Goal: Task Accomplishment & Management: Manage account settings

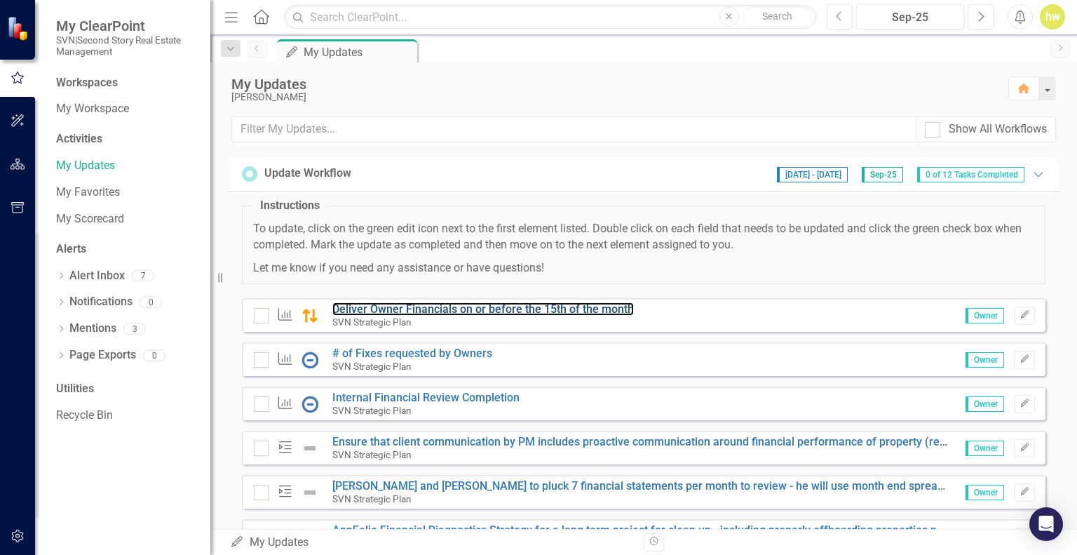
click at [383, 304] on link "Deliver Owner Financials on or before the 15th of the month" at bounding box center [482, 308] width 301 height 13
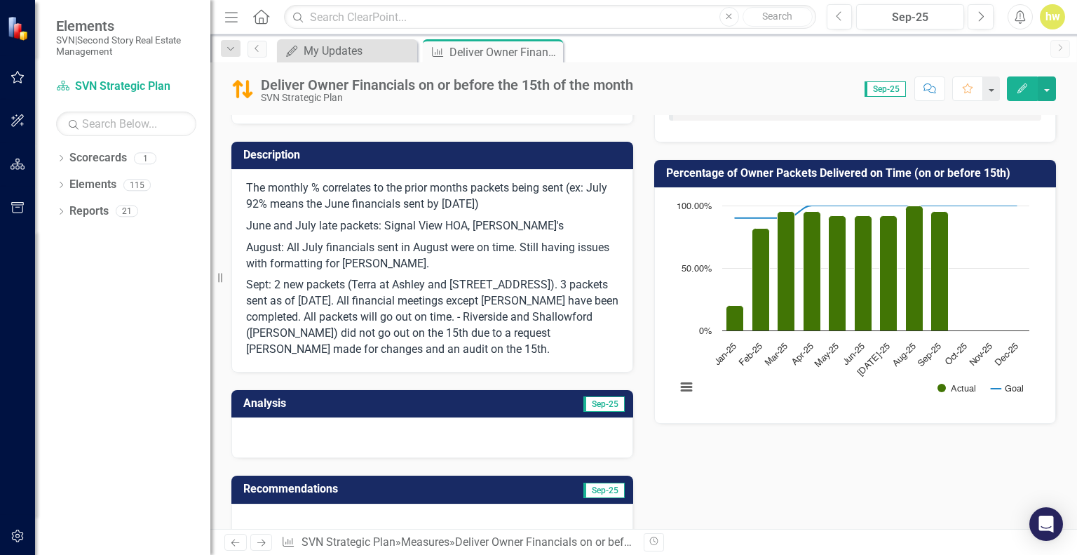
scroll to position [210, 0]
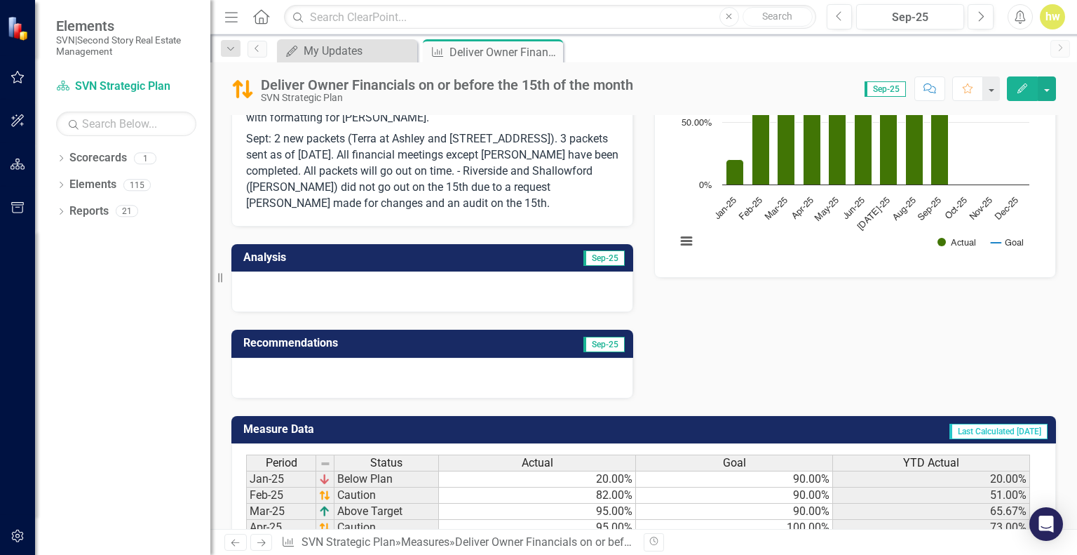
click at [390, 203] on p "Sept: 2 new packets (Terra at Ashley and [STREET_ADDRESS]). 3 packets sent as o…" at bounding box center [432, 169] width 372 height 83
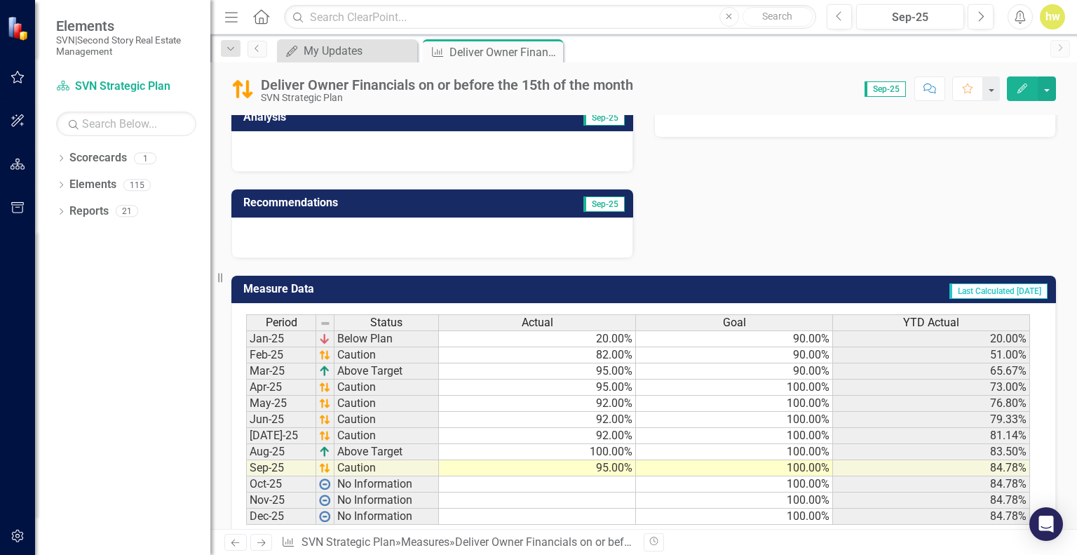
scroll to position [381, 0]
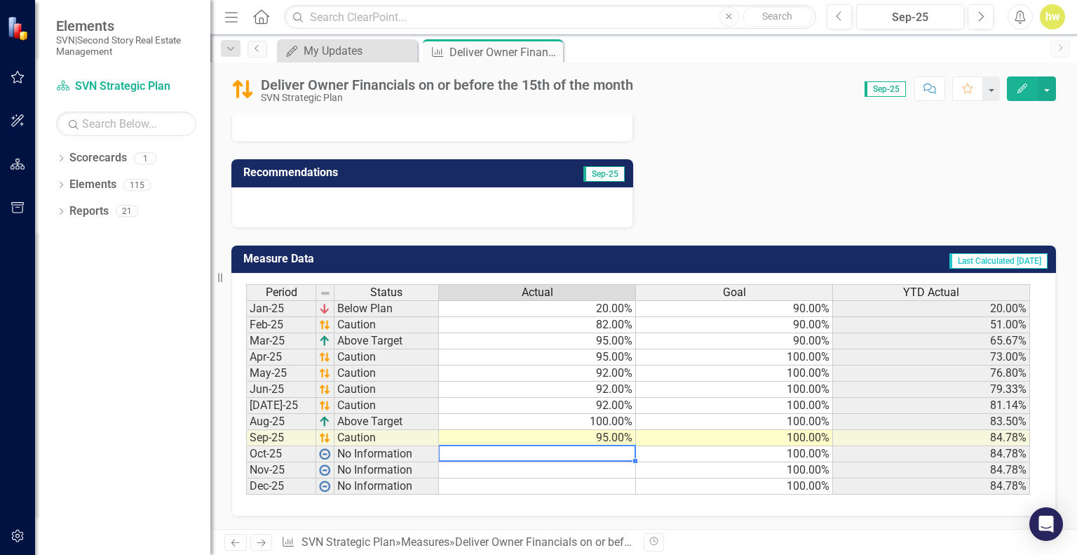
click at [577, 454] on td at bounding box center [537, 454] width 197 height 16
click at [607, 454] on td at bounding box center [537, 454] width 197 height 16
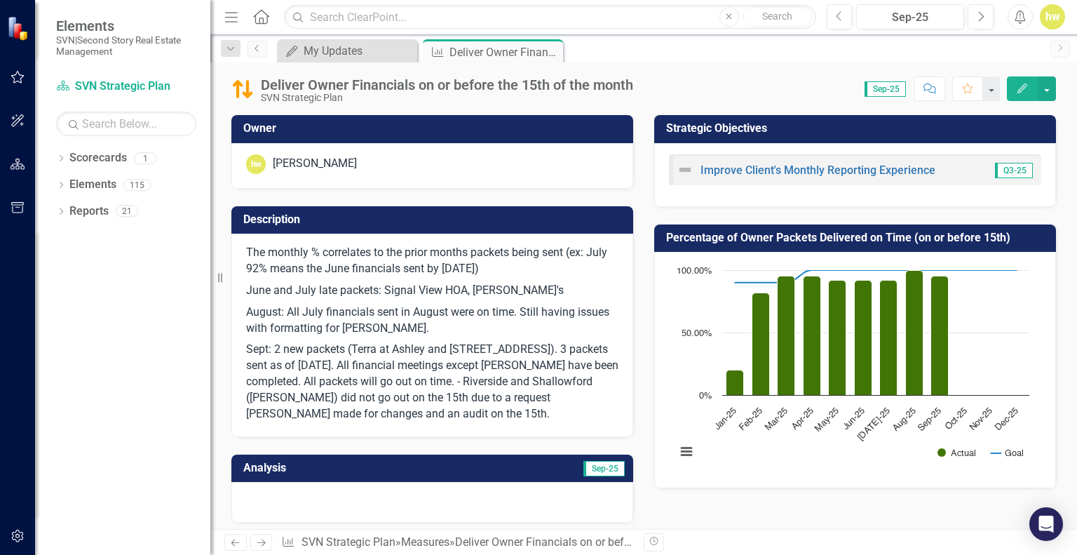
scroll to position [70, 0]
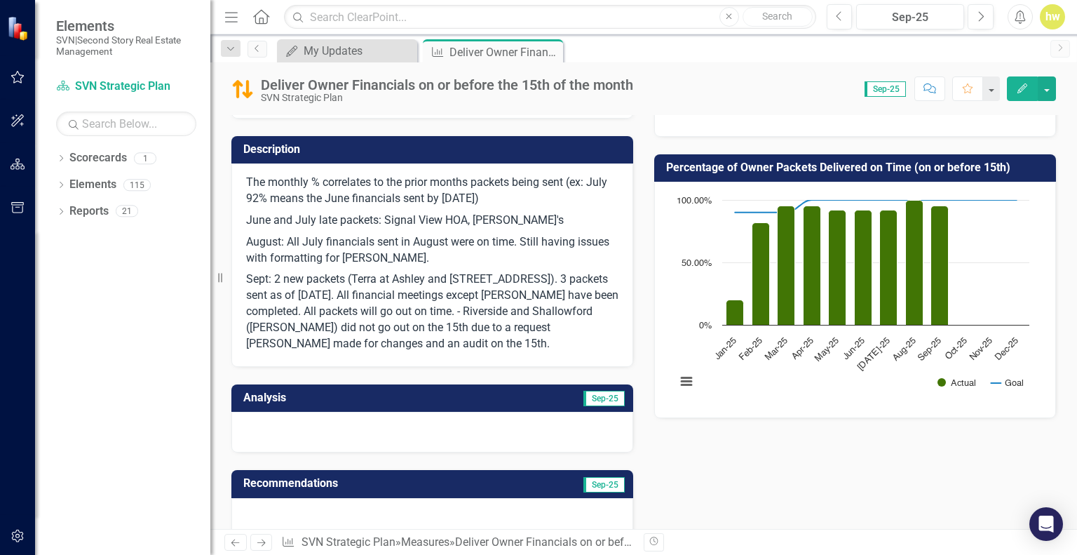
click at [385, 345] on p "Sept: 2 new packets (Terra at Ashley and [STREET_ADDRESS]). 3 packets sent as o…" at bounding box center [432, 310] width 372 height 83
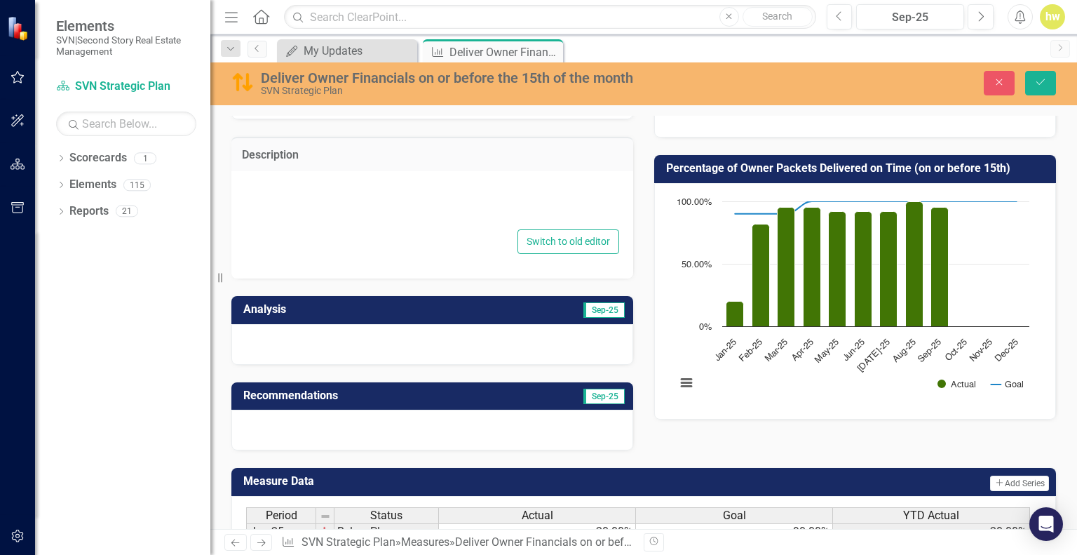
type textarea "<p>The monthly % correlates to the prior months packets being sent (ex: July 92…"
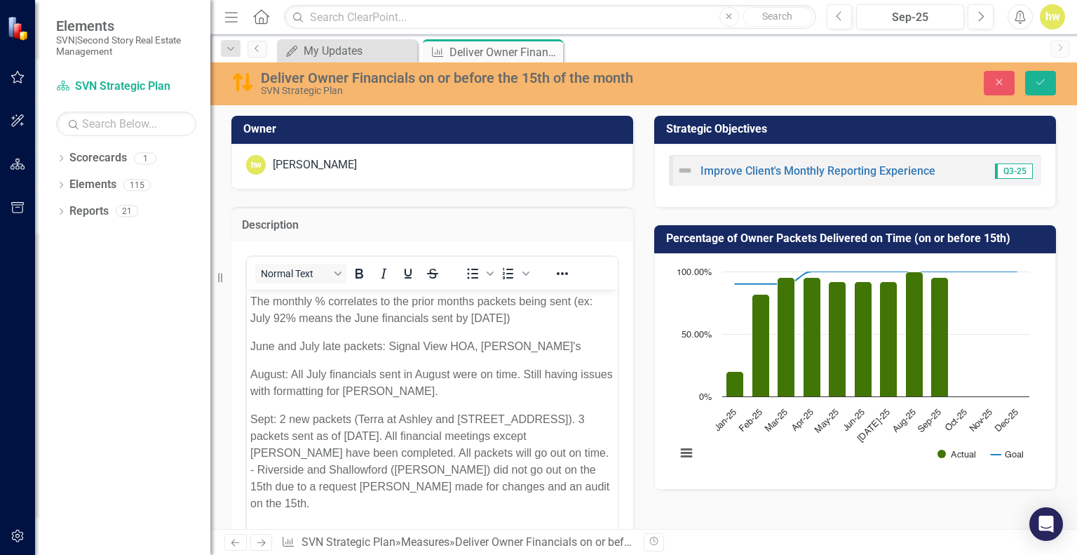
scroll to position [210, 0]
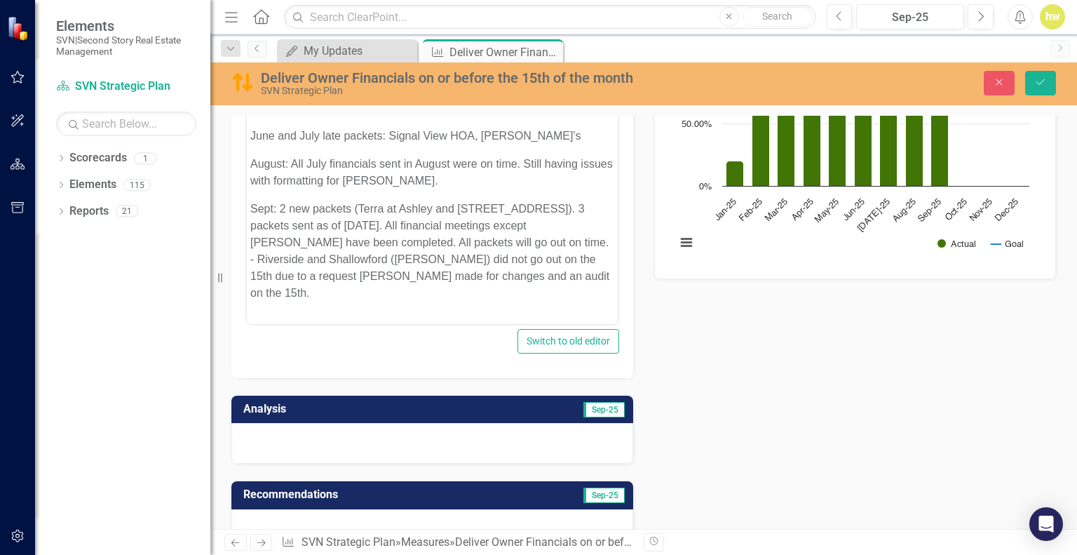
click at [436, 271] on p "Sept: 2 new packets (Terra at Ashley and [STREET_ADDRESS]). 3 packets sent as o…" at bounding box center [432, 250] width 364 height 101
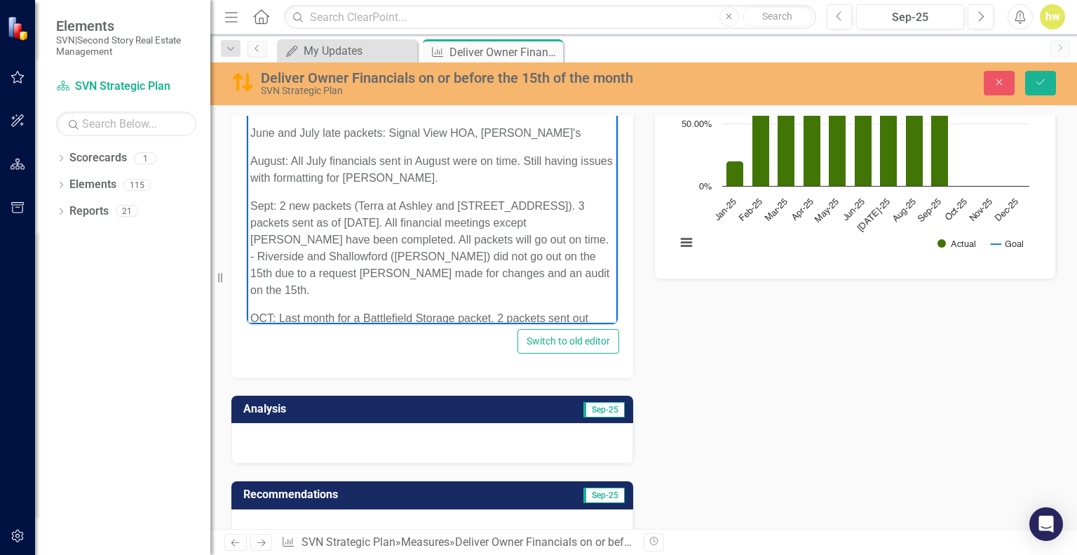
scroll to position [16, 0]
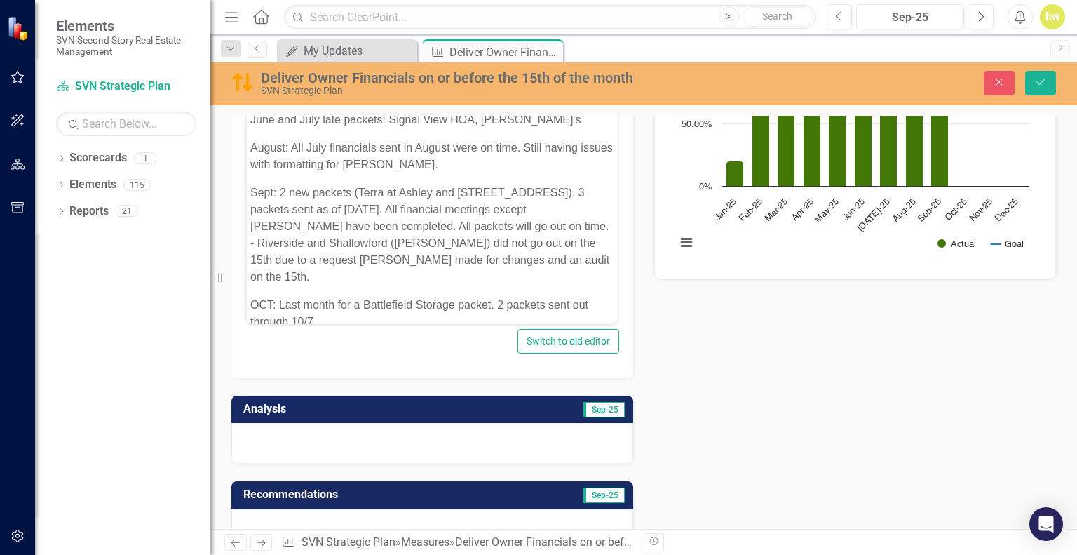
click at [1054, 72] on button "Save" at bounding box center [1040, 83] width 31 height 25
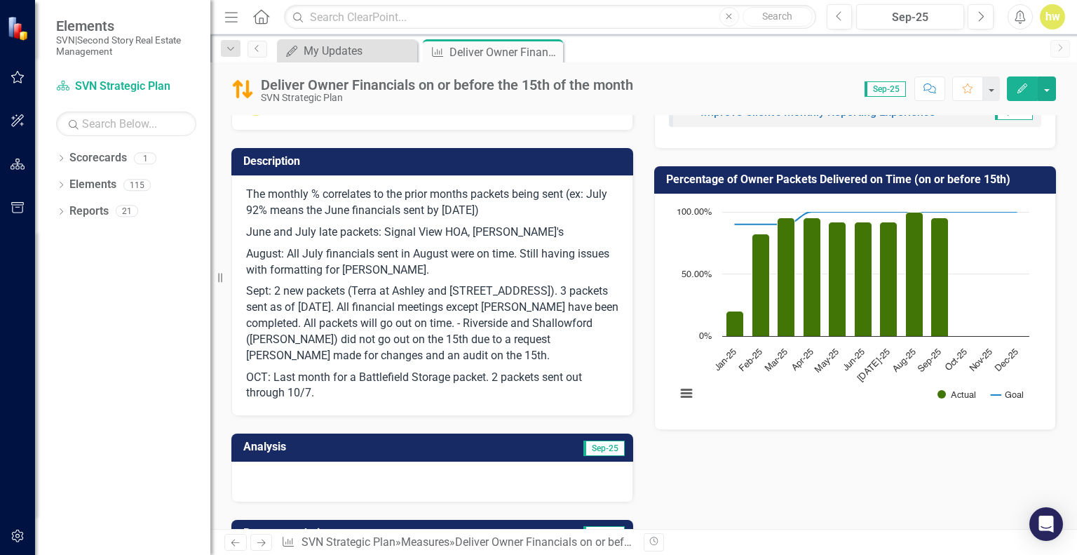
scroll to position [418, 0]
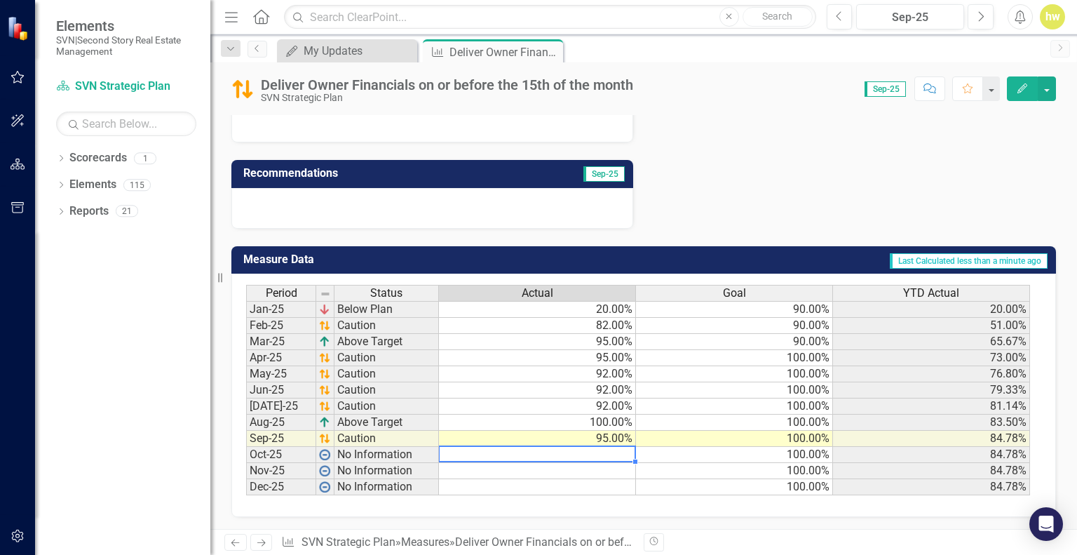
click at [610, 451] on td at bounding box center [537, 455] width 197 height 16
type textarea "5"
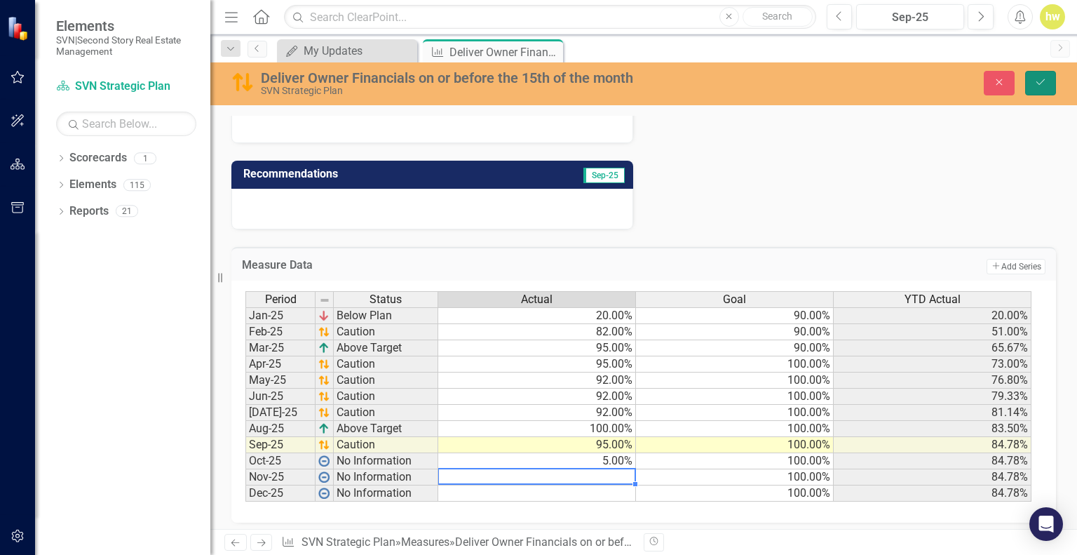
click at [1040, 83] on icon "submit" at bounding box center [1040, 82] width 8 height 6
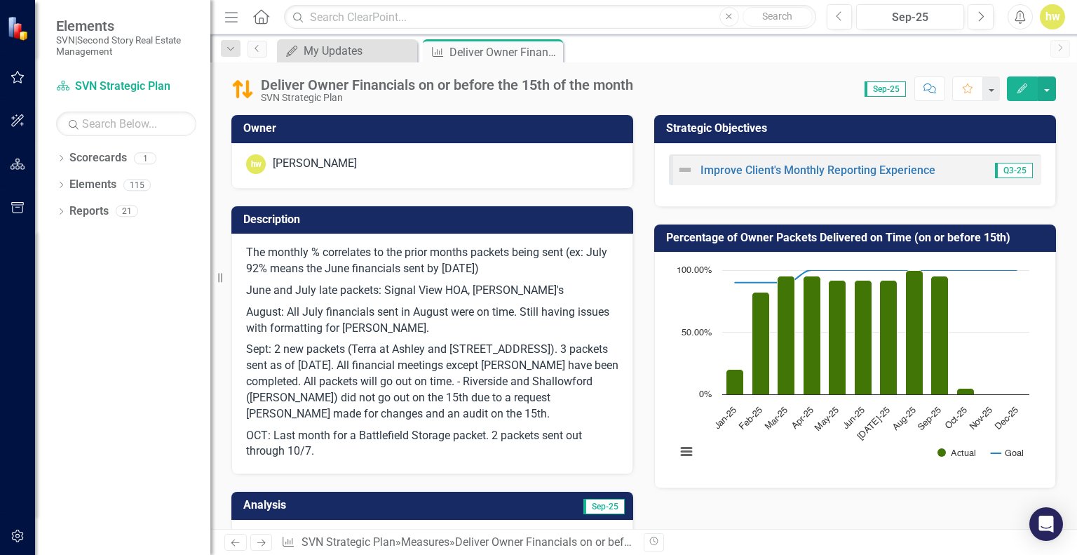
click at [0, 0] on icon "Close" at bounding box center [0, 0] width 0 height 0
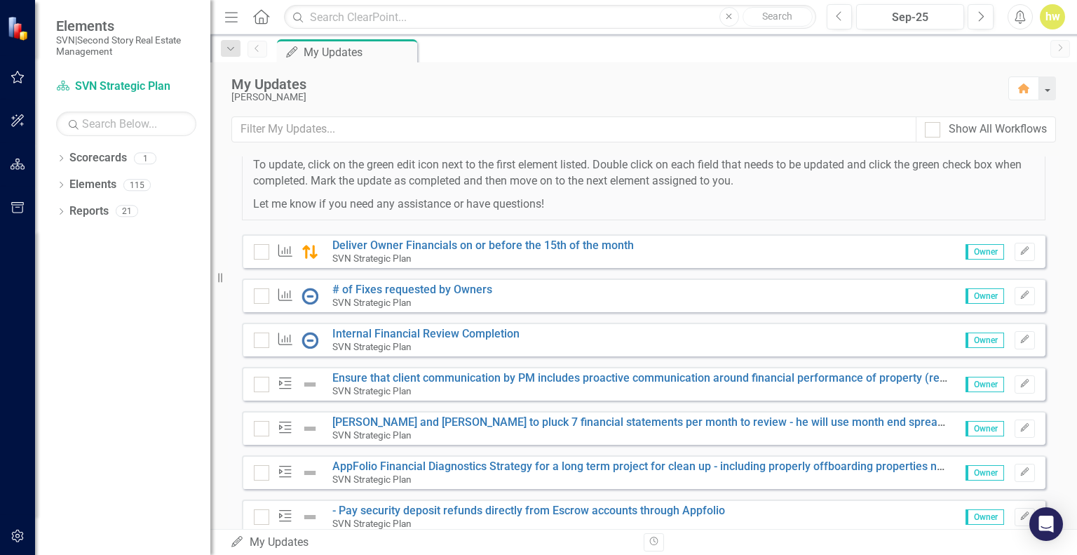
scroll to position [140, 0]
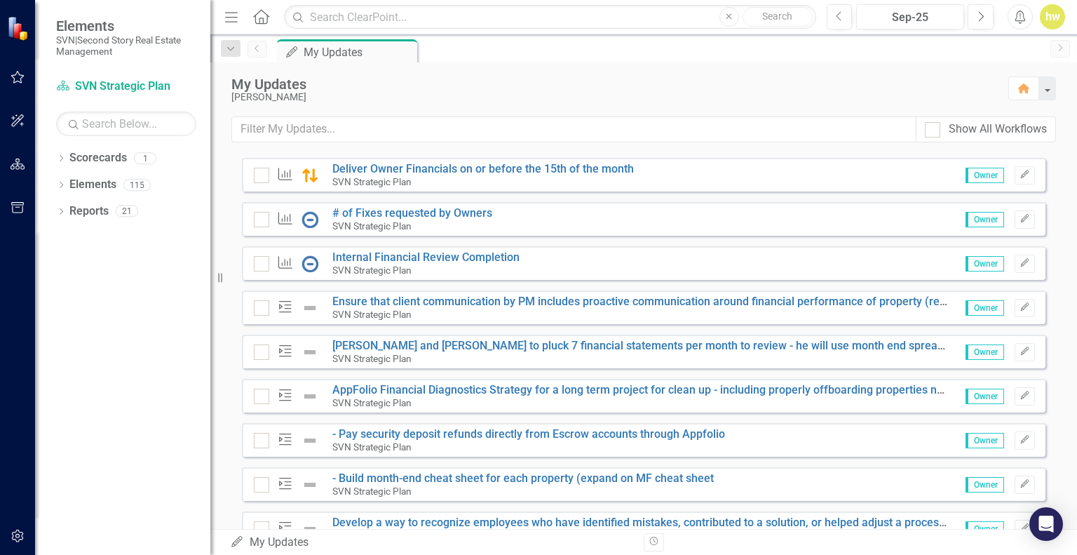
click at [261, 168] on input "checkbox" at bounding box center [258, 172] width 9 height 9
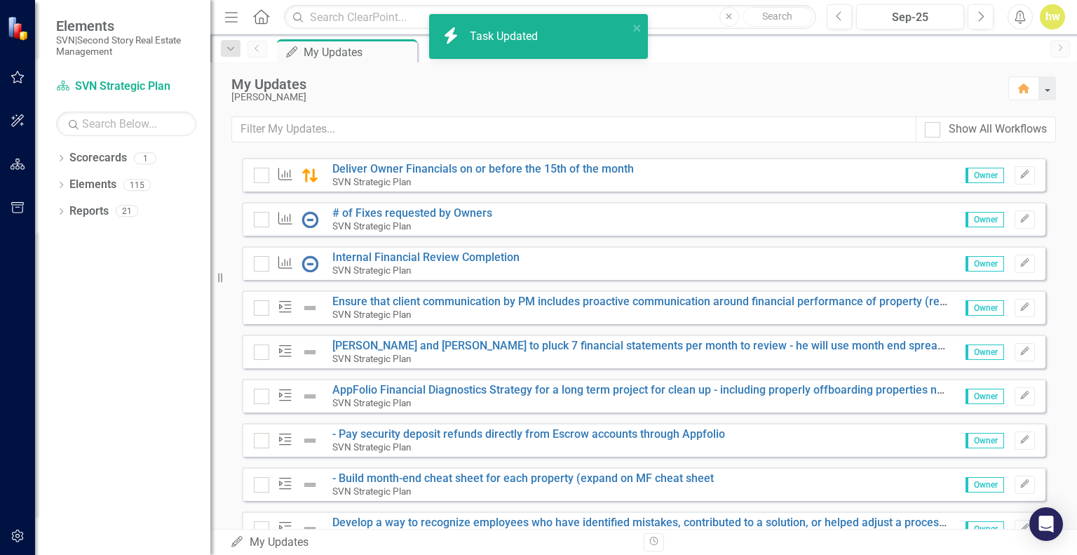
checkbox input "true"
click at [427, 206] on link "# of Fixes requested by Owners" at bounding box center [412, 212] width 160 height 13
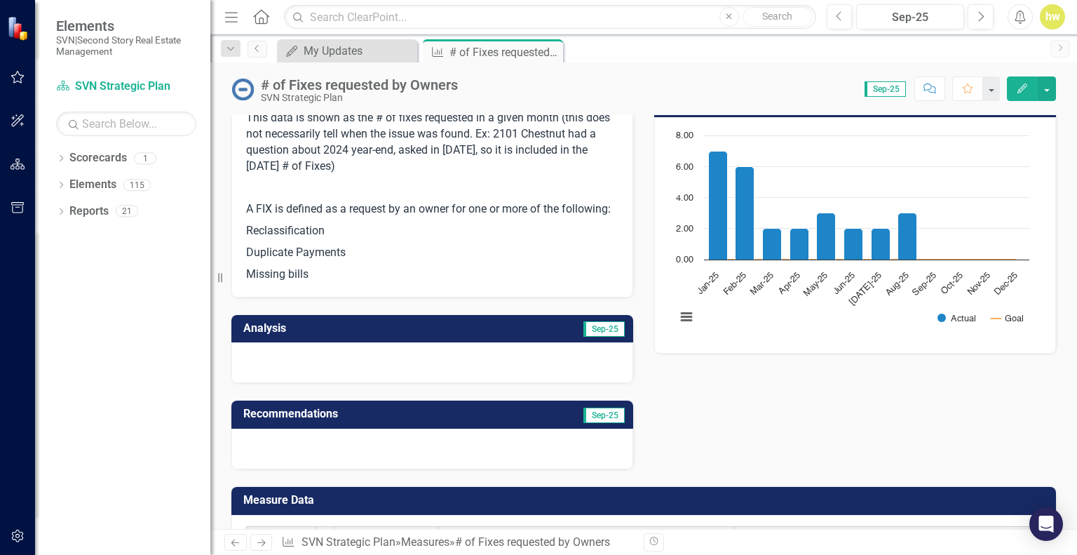
scroll to position [165, 0]
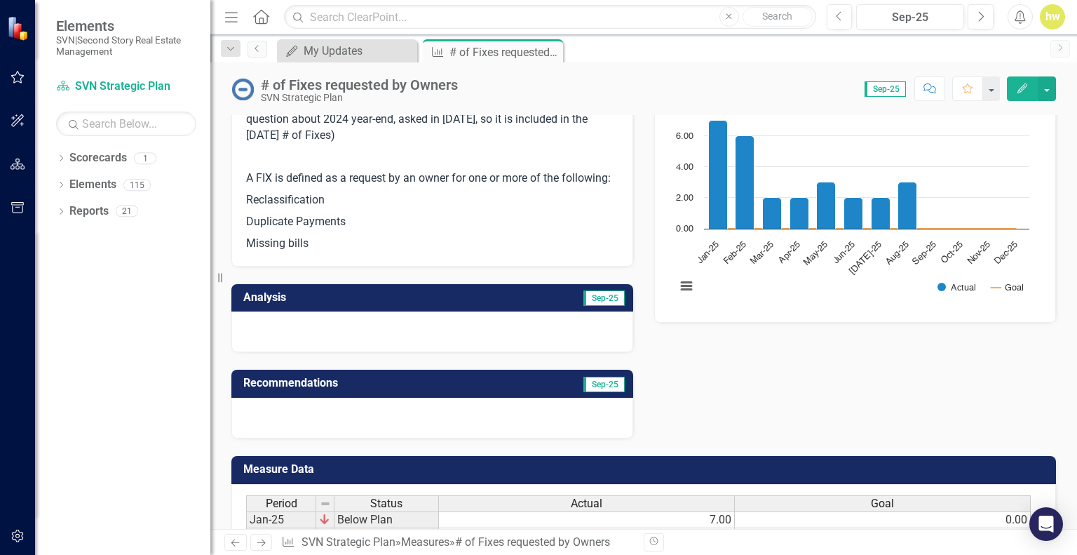
click at [404, 233] on p "Missing bills" at bounding box center [432, 242] width 372 height 19
click at [402, 233] on p "Missing bills" at bounding box center [432, 242] width 372 height 19
click at [322, 246] on p "Missing bills" at bounding box center [432, 242] width 372 height 19
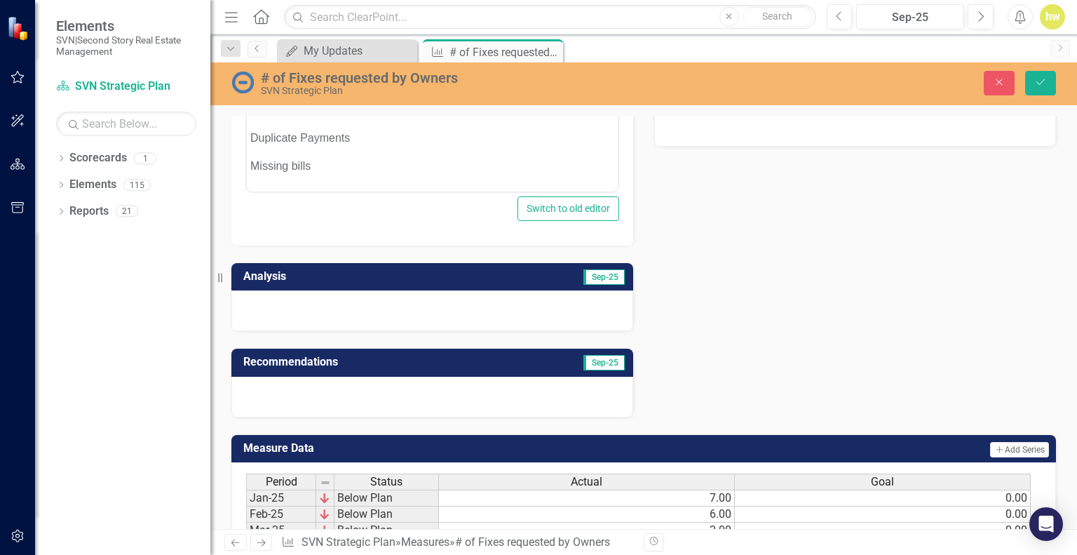
scroll to position [312, 0]
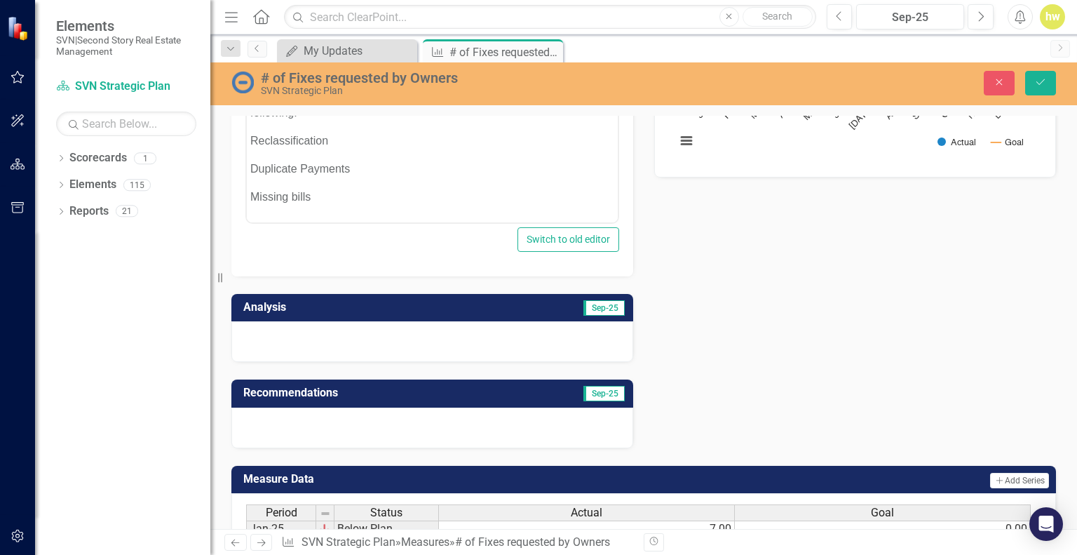
click at [700, 245] on div "Owner [PERSON_NAME] Description <p>This data is shown as the # of fixes request…" at bounding box center [643, 116] width 845 height 661
click at [998, 90] on button "Close" at bounding box center [999, 83] width 31 height 25
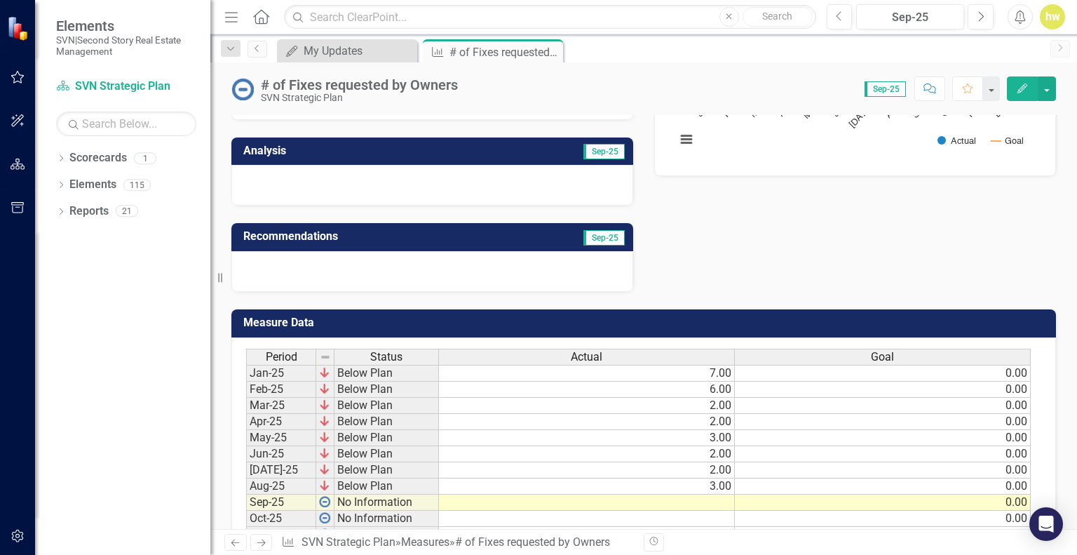
scroll to position [306, 0]
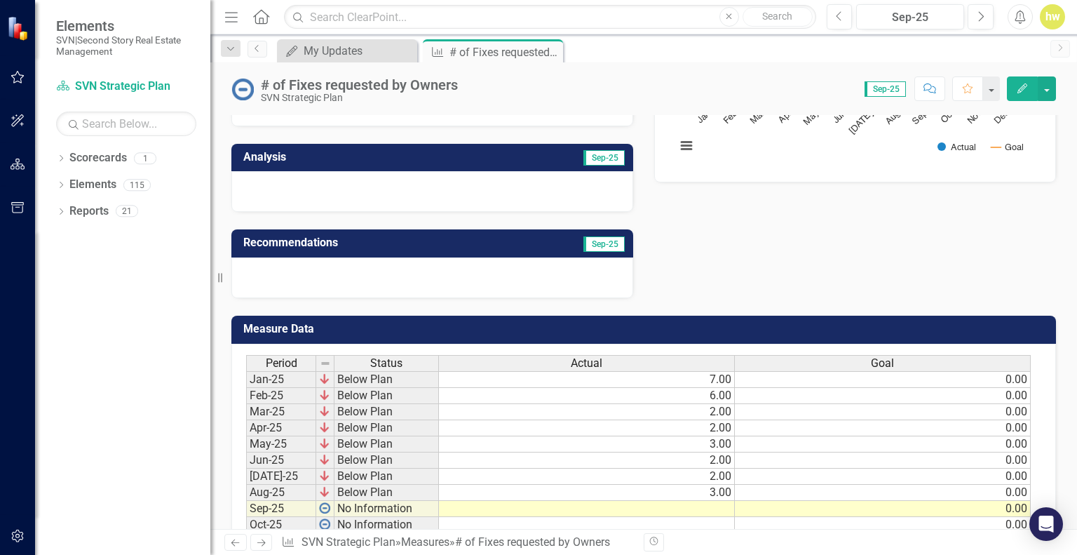
click at [394, 194] on div at bounding box center [432, 191] width 402 height 41
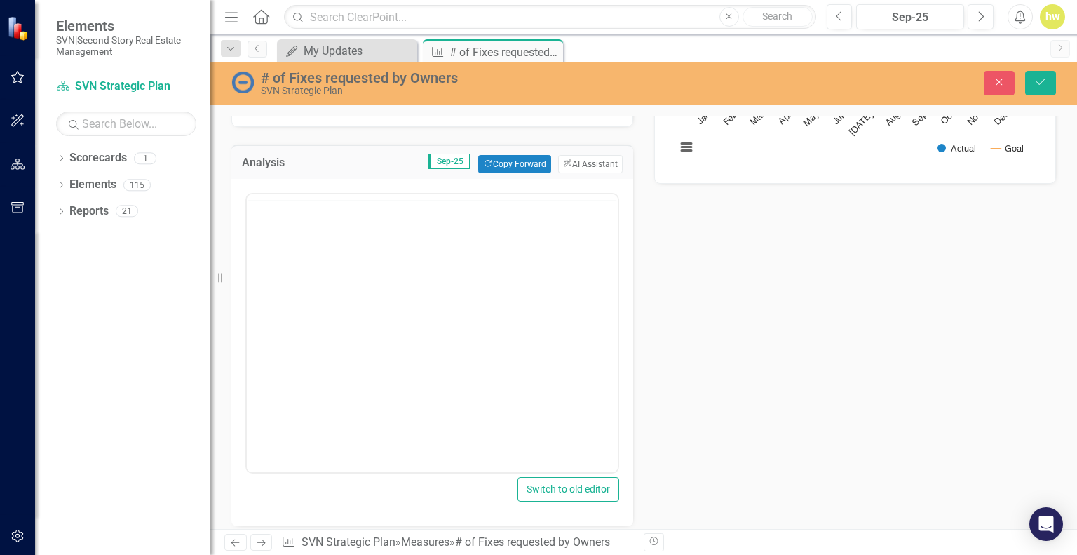
scroll to position [0, 0]
click at [500, 159] on button "Copy Forward Copy Forward" at bounding box center [514, 164] width 72 height 18
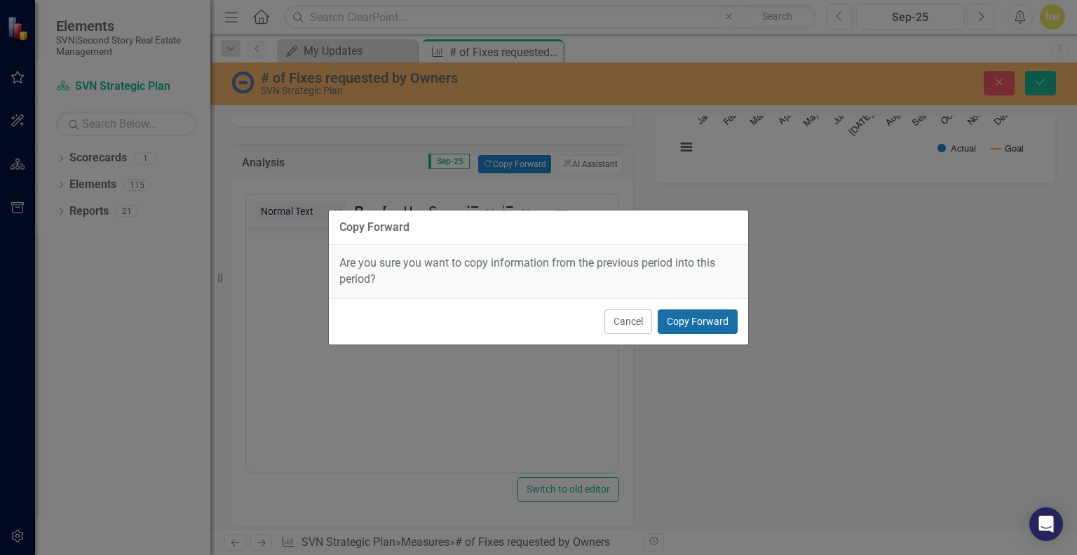
click at [711, 326] on button "Copy Forward" at bounding box center [698, 321] width 80 height 25
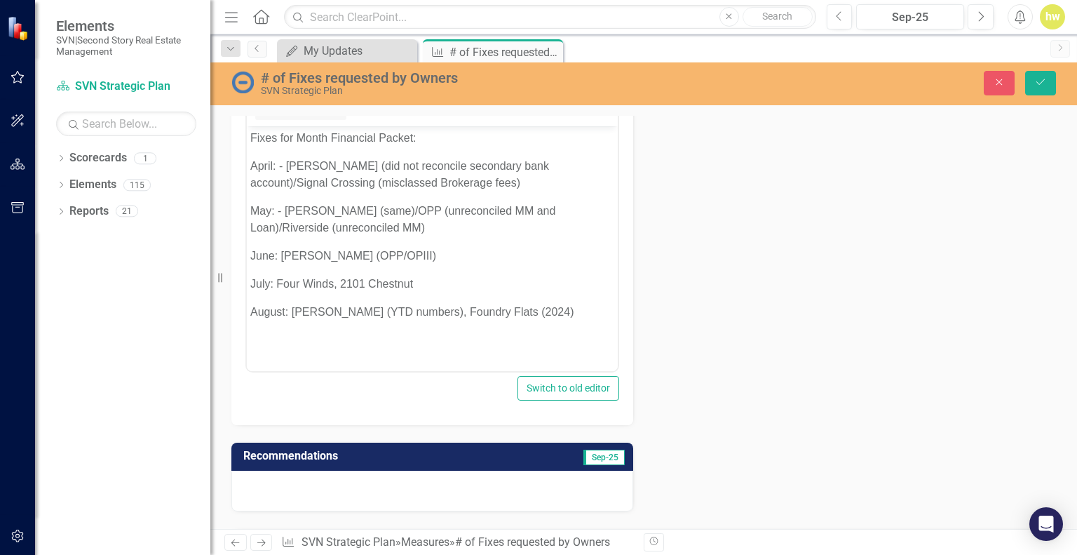
scroll to position [446, 0]
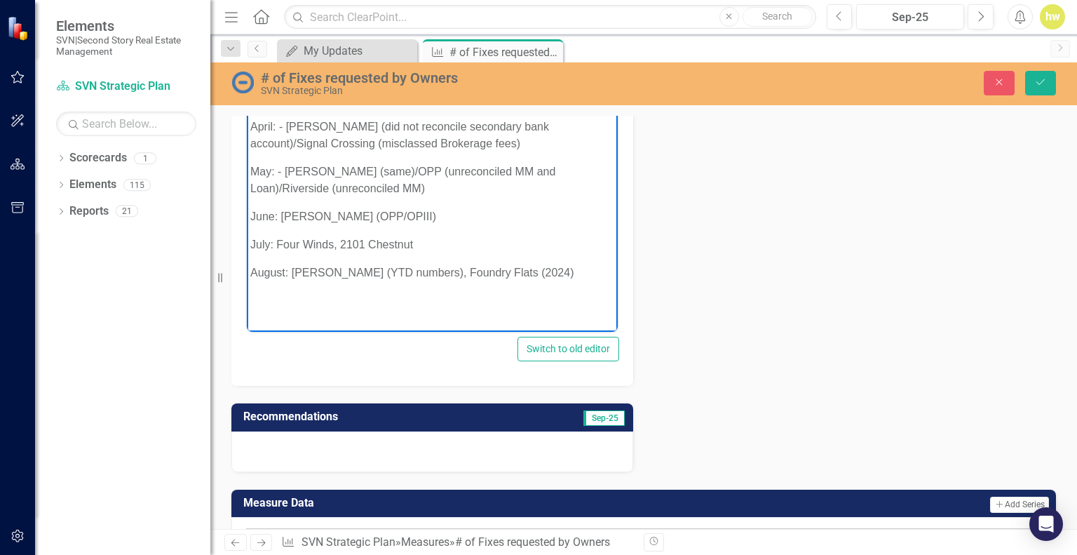
click at [525, 271] on p "August: [PERSON_NAME] (YTD numbers), Foundry Flats (2024)" at bounding box center [432, 272] width 364 height 17
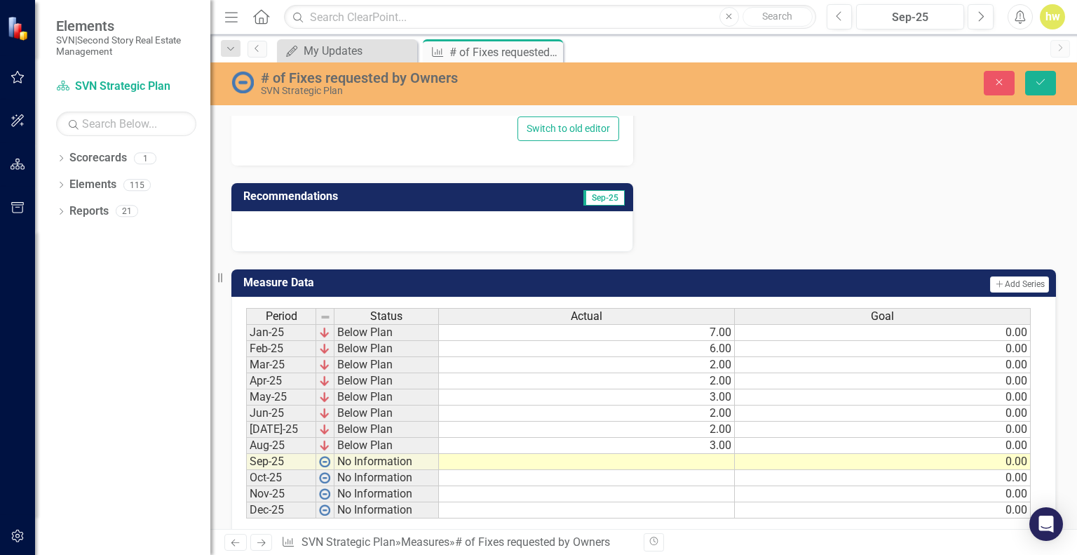
scroll to position [689, 0]
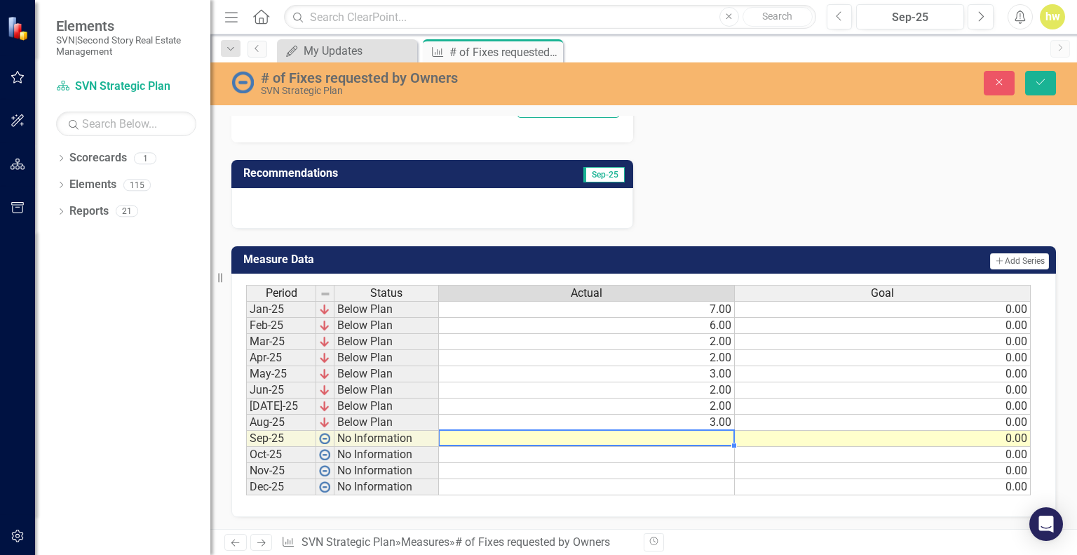
click at [717, 434] on td at bounding box center [587, 438] width 296 height 16
type textarea "1"
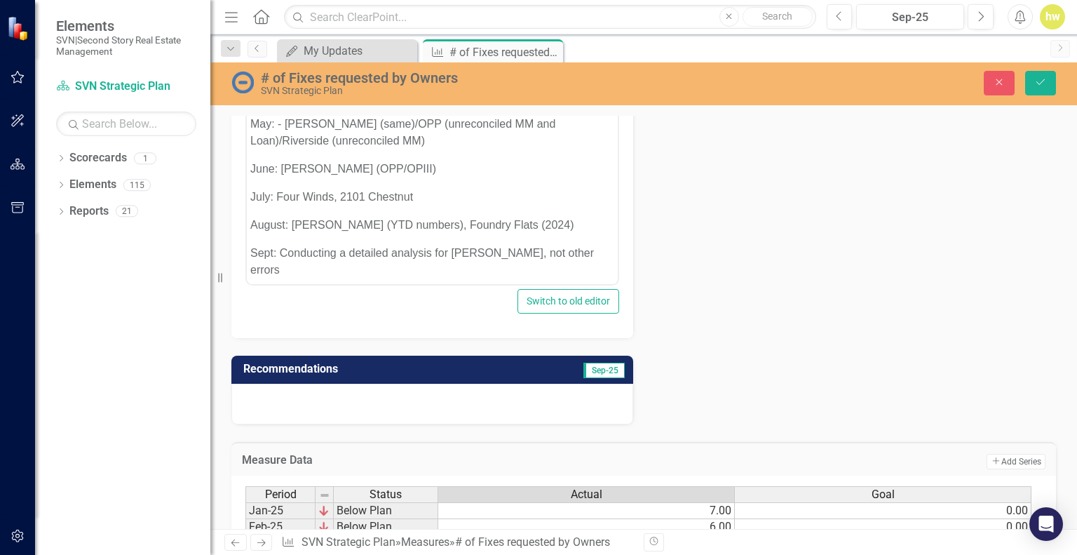
scroll to position [409, 0]
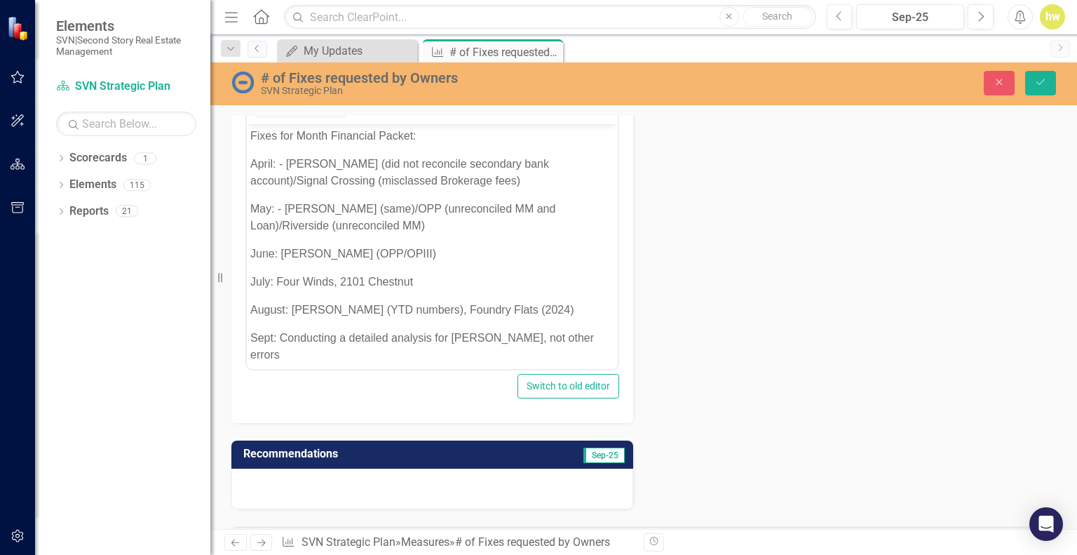
click at [562, 336] on p "Sept: Conducting a detailed analysis for [PERSON_NAME], not other errors" at bounding box center [432, 347] width 364 height 34
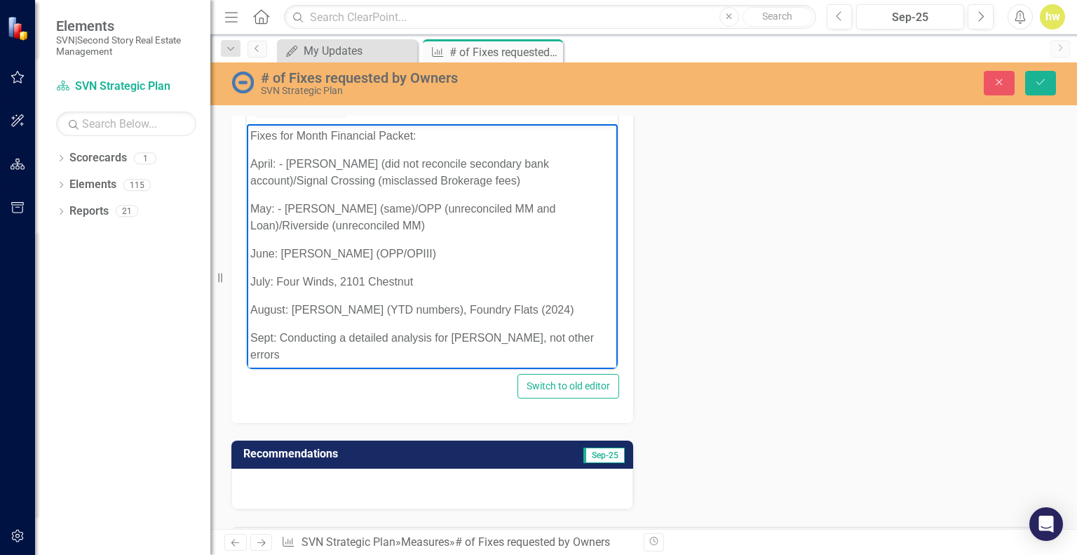
drag, startPoint x: 495, startPoint y: 337, endPoint x: 510, endPoint y: 343, distance: 16.0
click at [496, 337] on p "Sept: Conducting a detailed analysis for [PERSON_NAME], not other errors" at bounding box center [432, 347] width 364 height 34
click at [567, 334] on p "Sept: Conducting a detailed analysis for [PERSON_NAME], no other errors" at bounding box center [432, 347] width 364 height 34
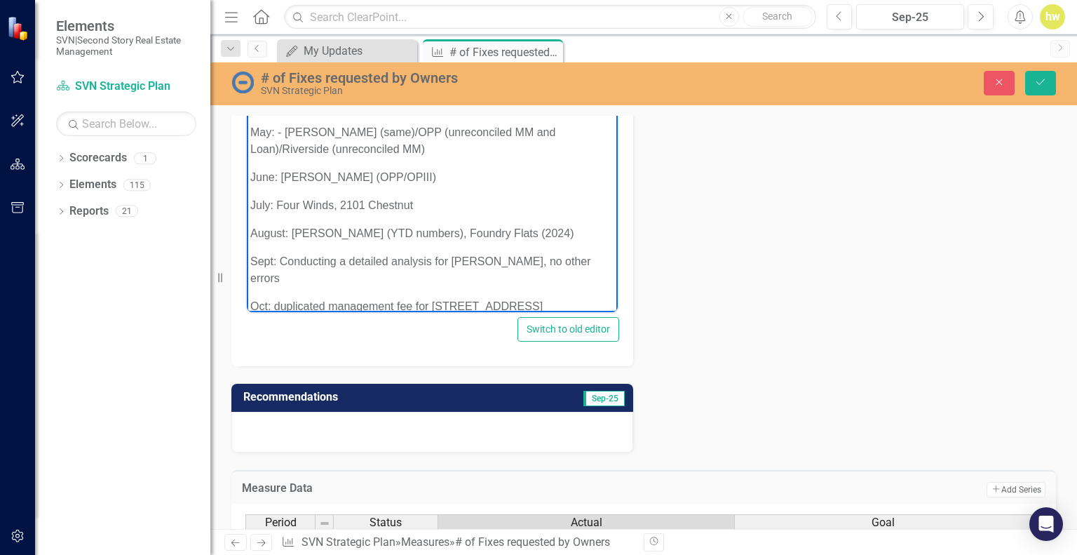
scroll to position [694, 0]
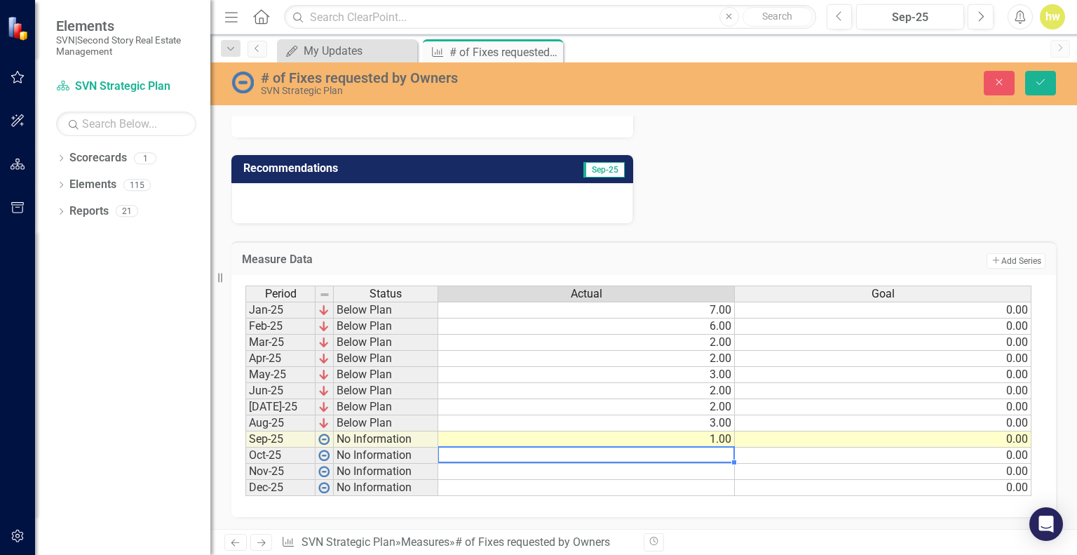
click at [721, 458] on td at bounding box center [586, 455] width 297 height 16
type textarea "1"
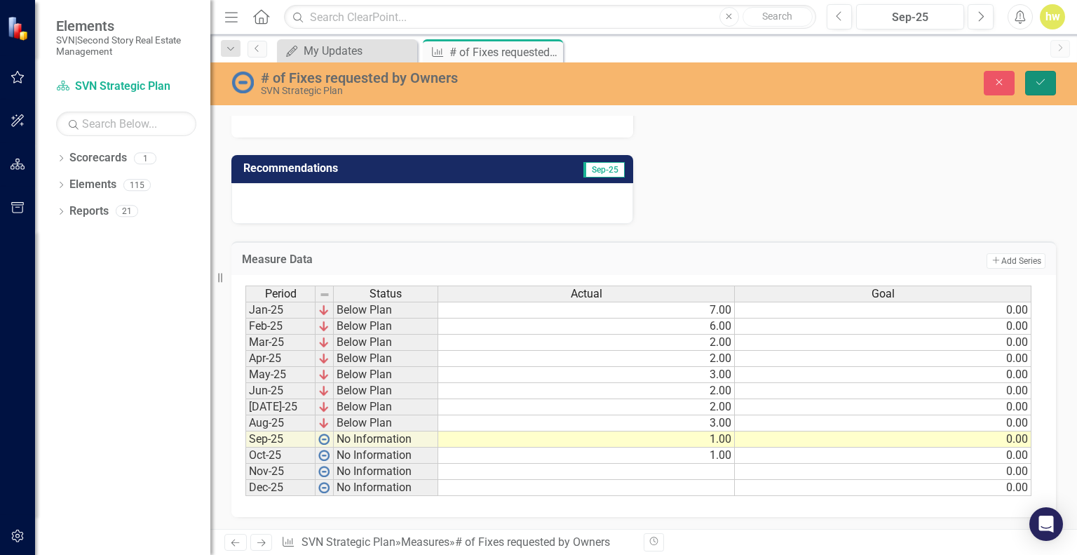
click at [1047, 85] on button "Save" at bounding box center [1040, 83] width 31 height 25
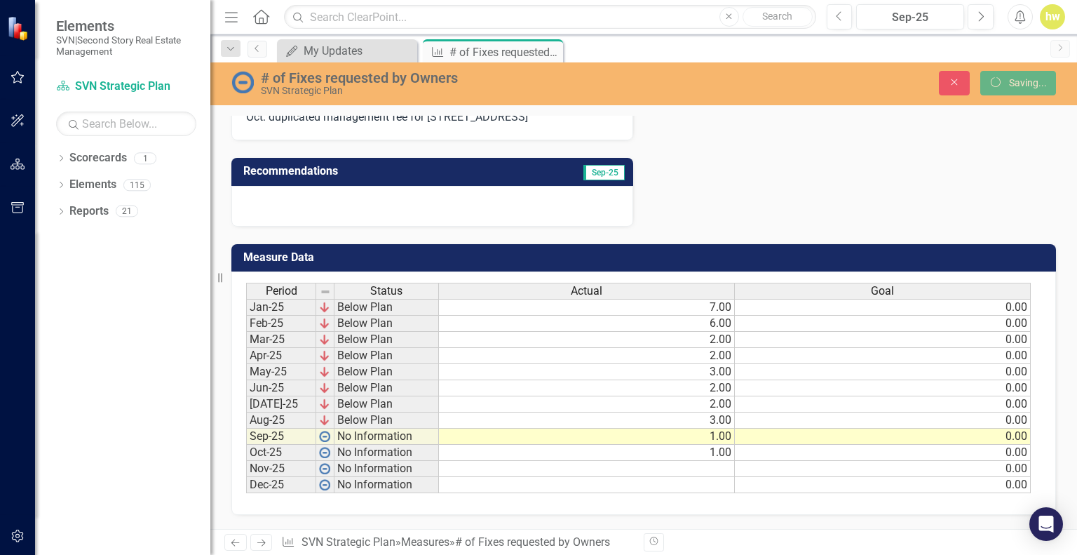
scroll to position [561, 0]
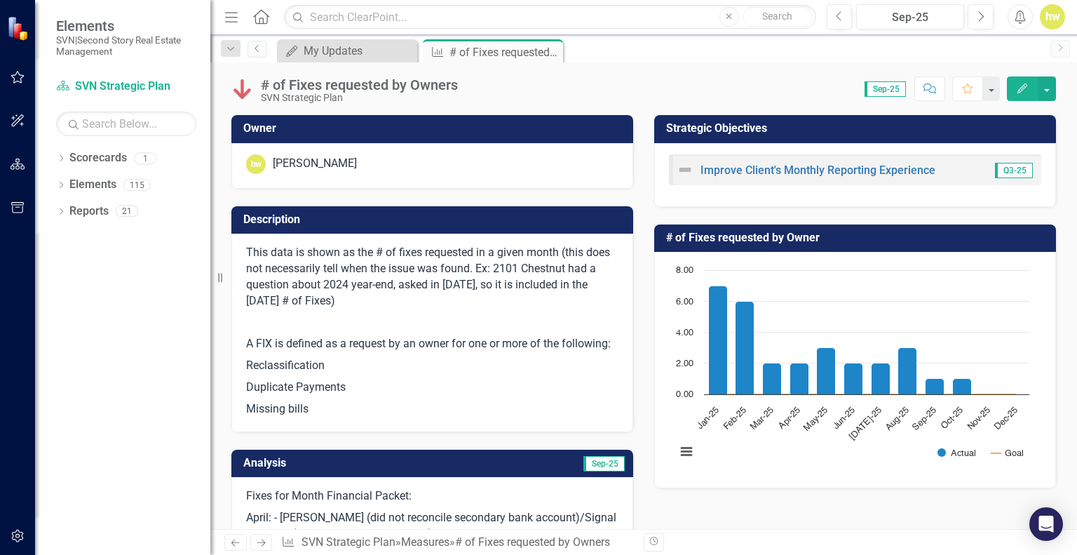
click at [0, 0] on icon "Close" at bounding box center [0, 0] width 0 height 0
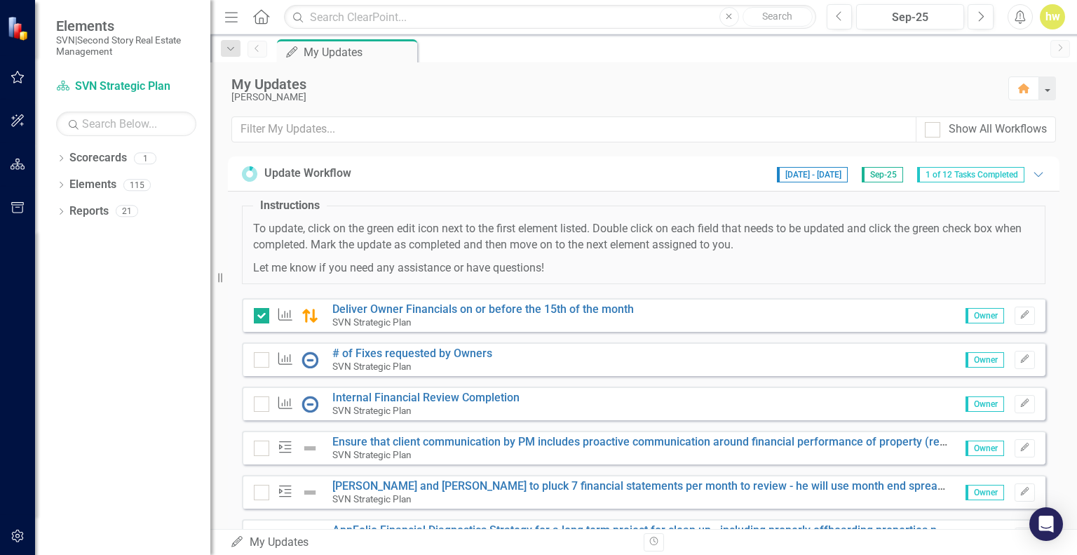
click at [259, 358] on input "checkbox" at bounding box center [258, 356] width 9 height 9
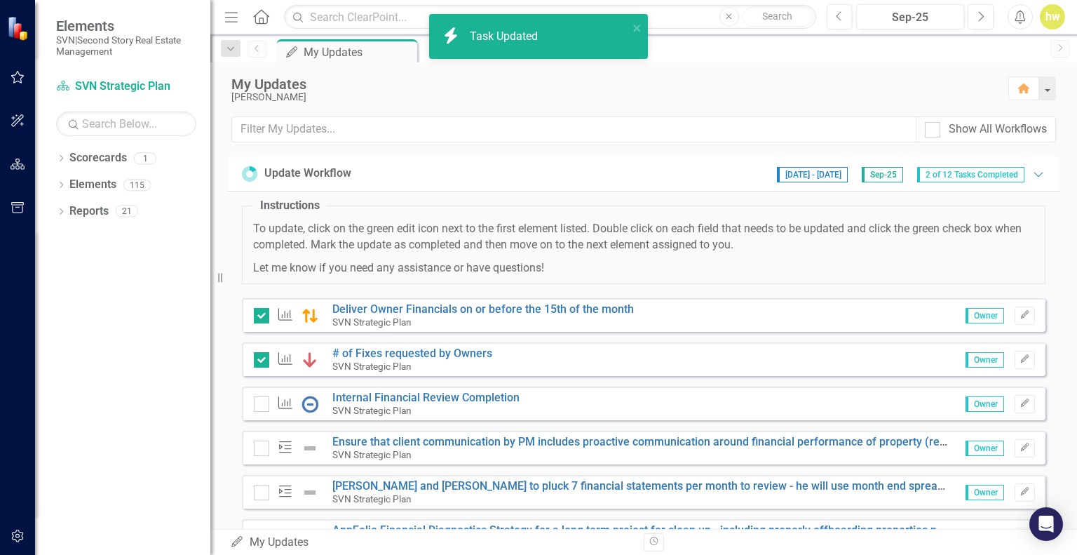
checkbox input "true"
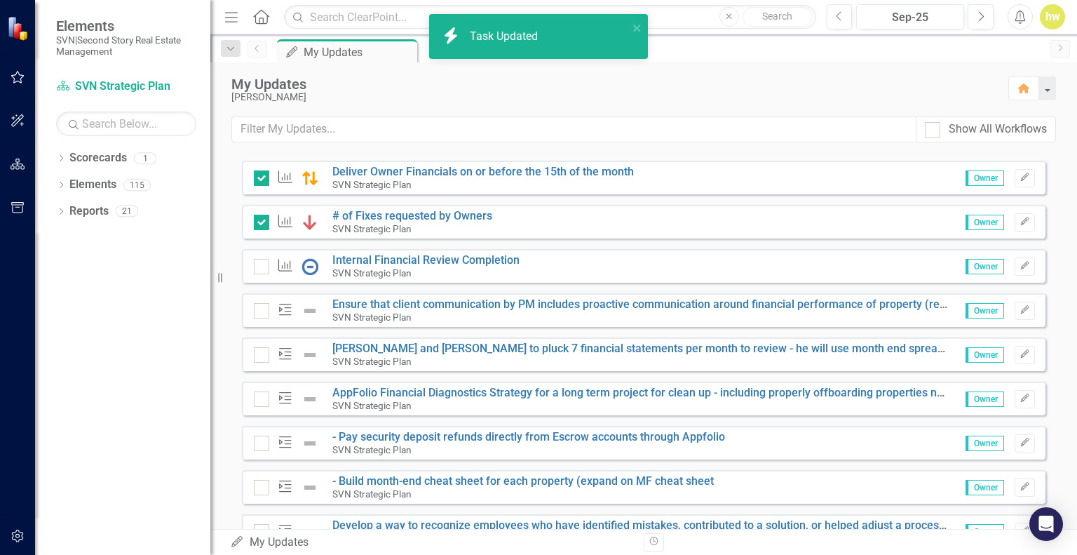
scroll to position [140, 0]
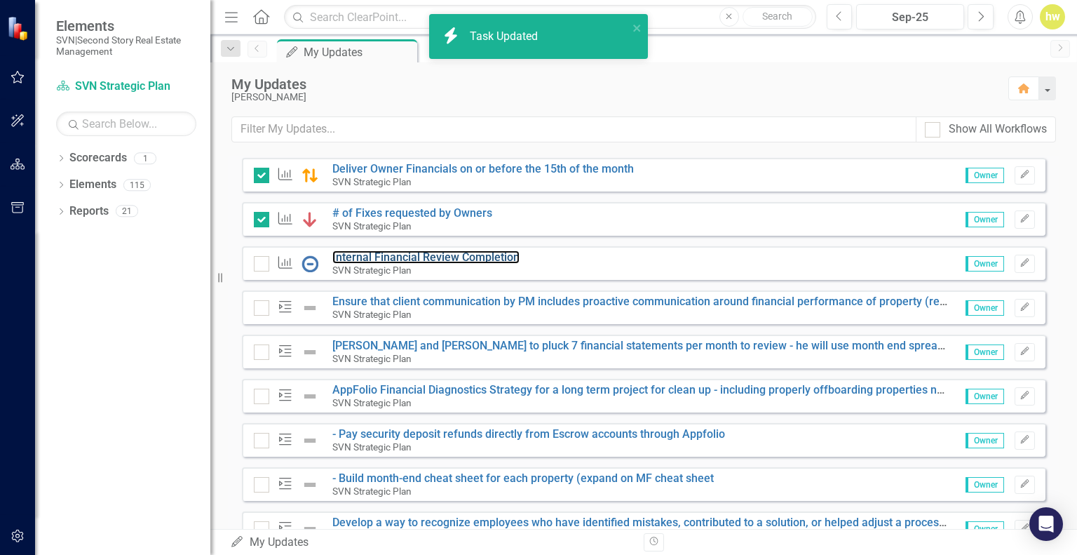
click at [388, 260] on link "Internal Financial Review Completion" at bounding box center [425, 256] width 187 height 13
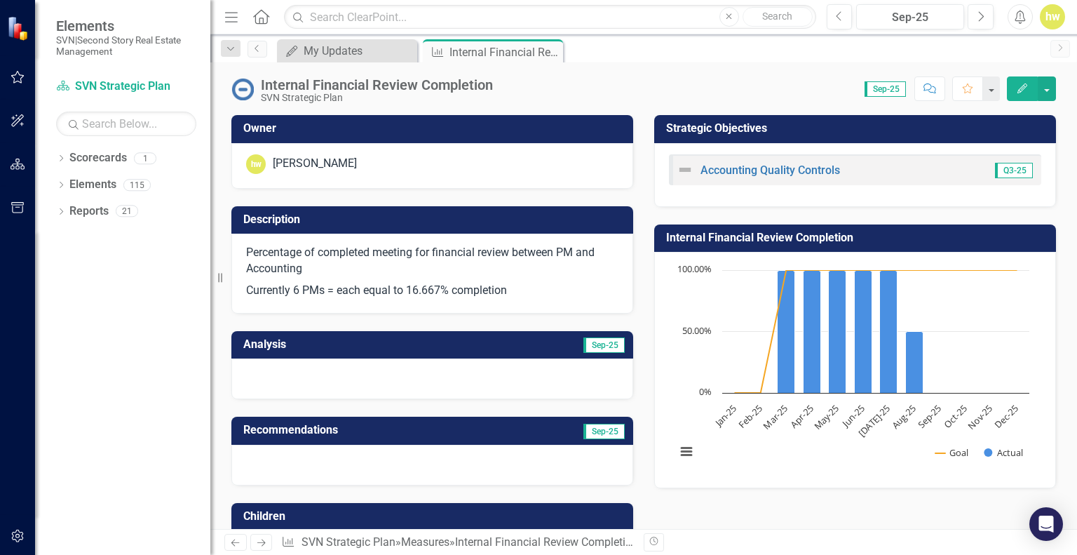
scroll to position [70, 0]
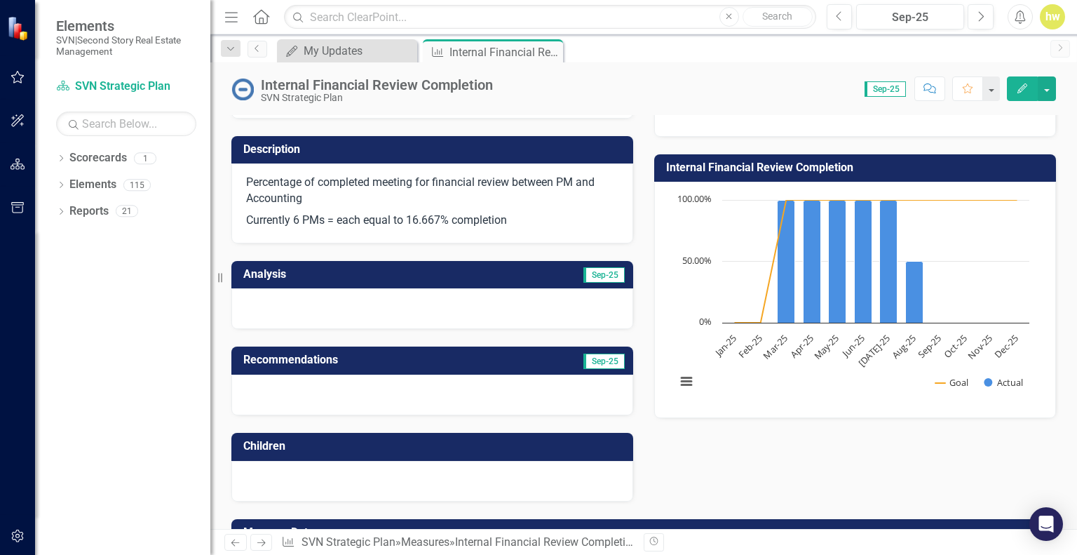
click at [430, 308] on div at bounding box center [432, 308] width 402 height 41
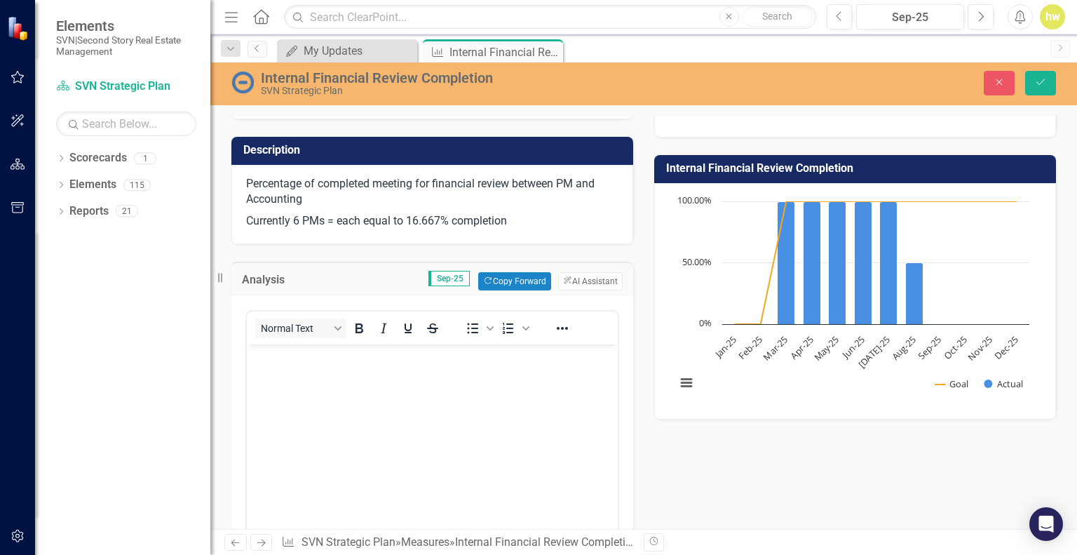
scroll to position [0, 0]
click at [501, 283] on button "Copy Forward Copy Forward" at bounding box center [514, 281] width 72 height 18
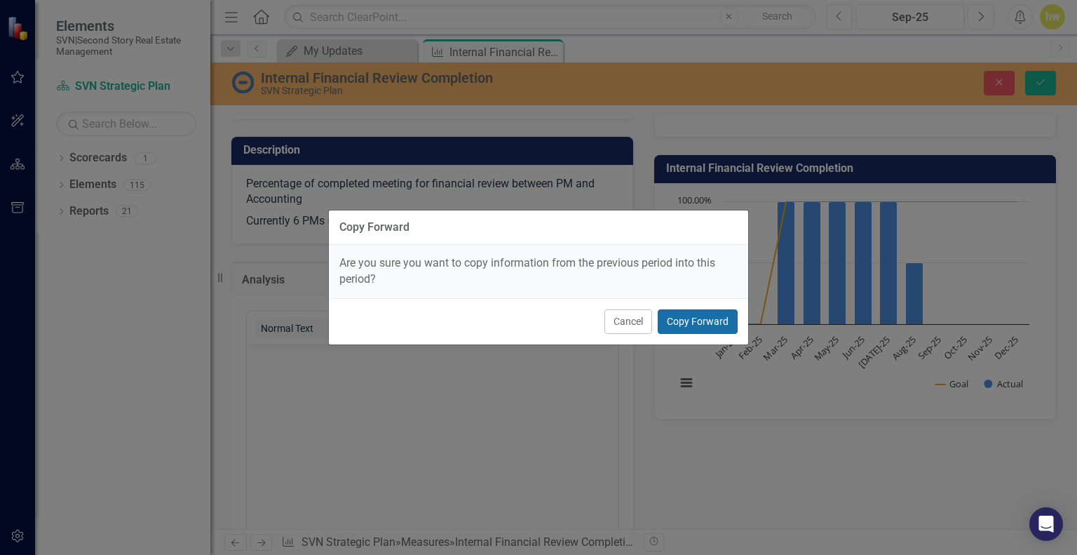
click at [688, 329] on button "Copy Forward" at bounding box center [698, 321] width 80 height 25
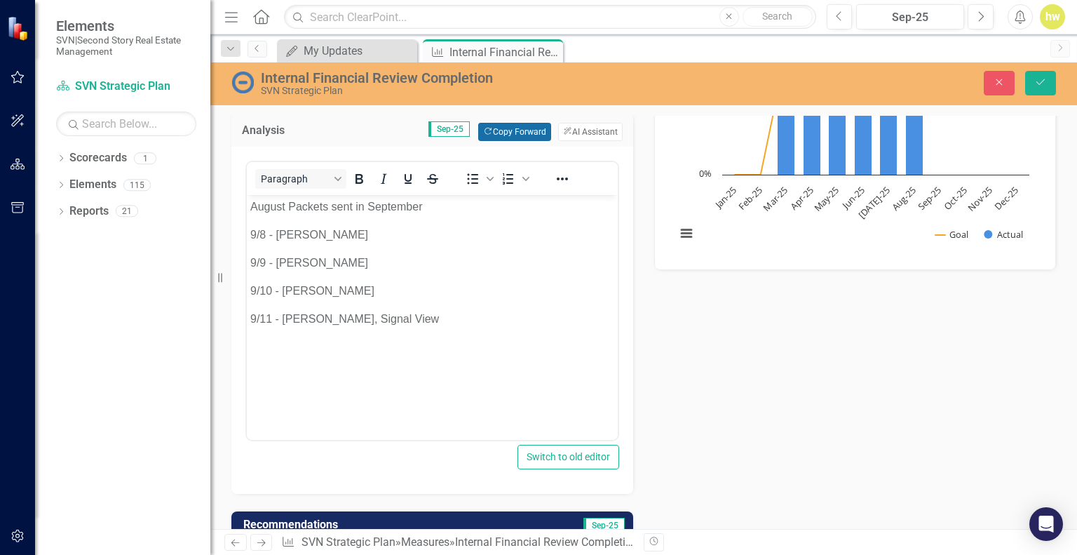
scroll to position [280, 0]
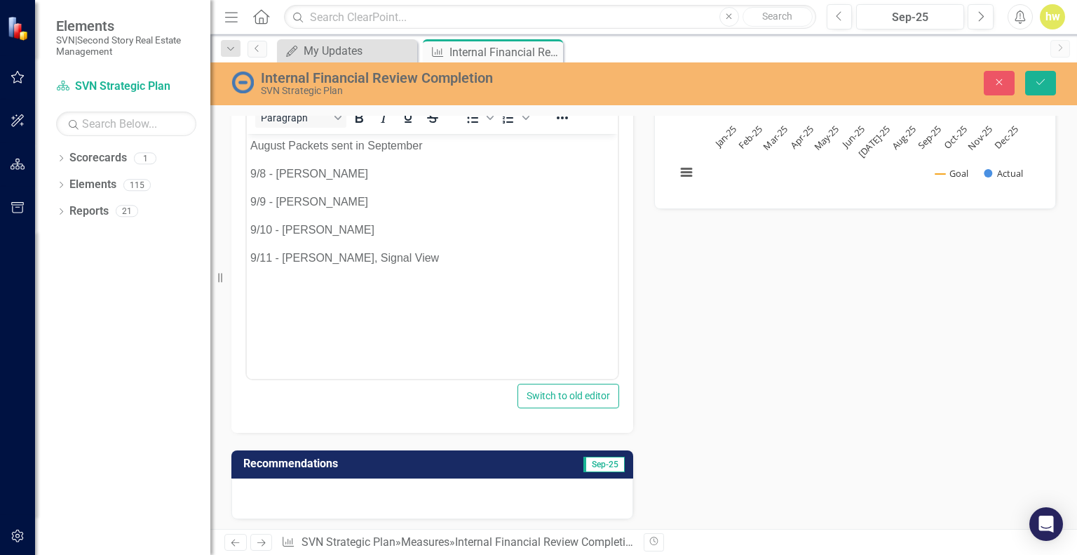
click at [408, 267] on body "August Packets sent in September 9/8 - [PERSON_NAME] 9/9 - [PERSON_NAME] 9/10 -…" at bounding box center [432, 239] width 371 height 210
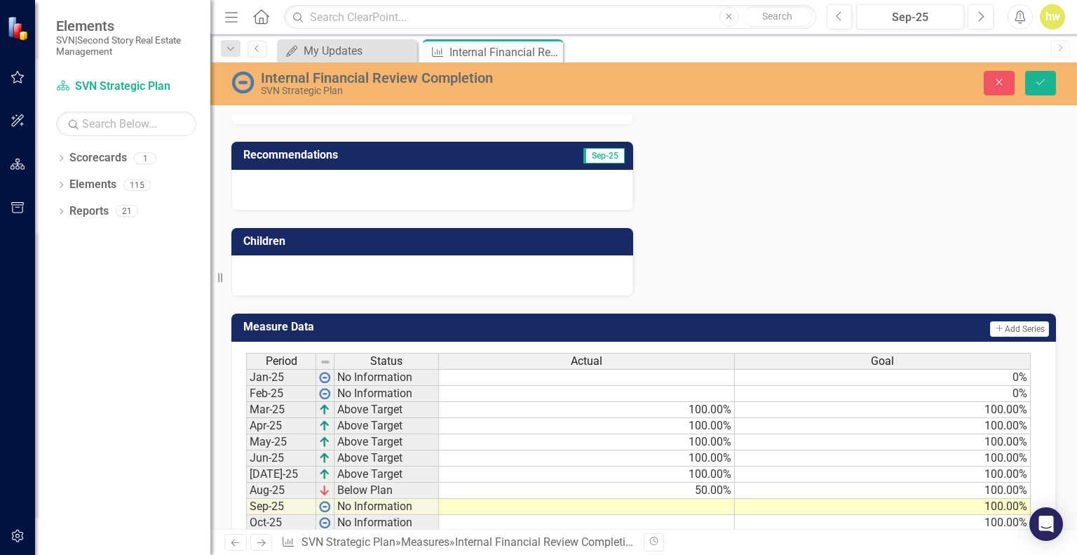
scroll to position [631, 0]
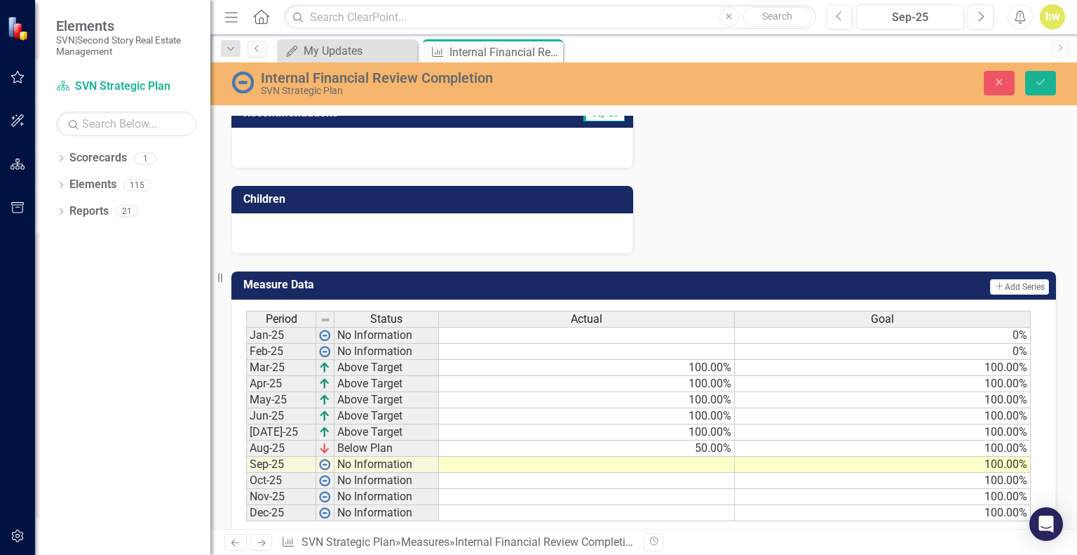
click at [687, 449] on td "50.00%" at bounding box center [587, 448] width 296 height 16
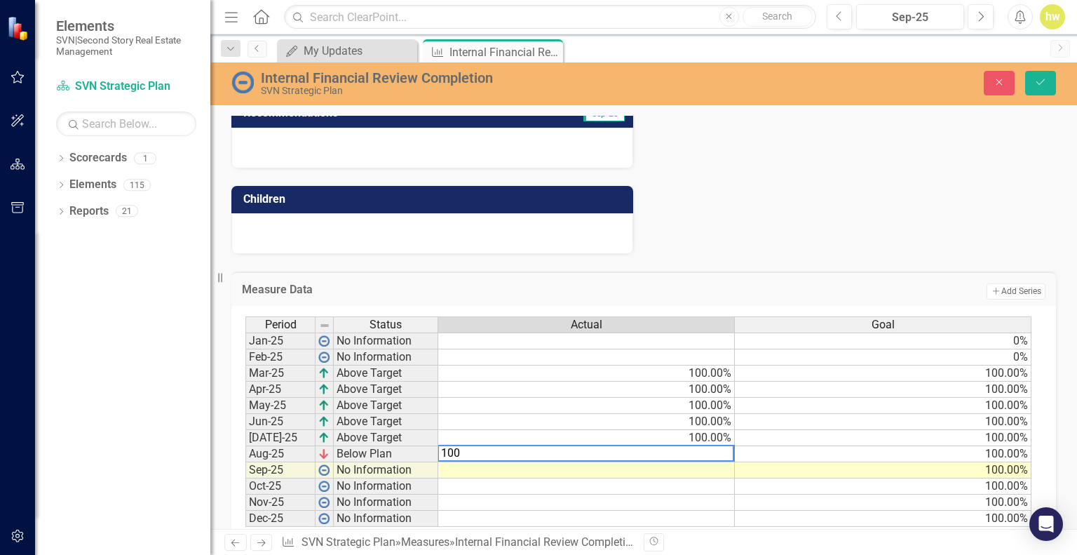
type textarea "100"
click at [695, 472] on td at bounding box center [586, 470] width 297 height 16
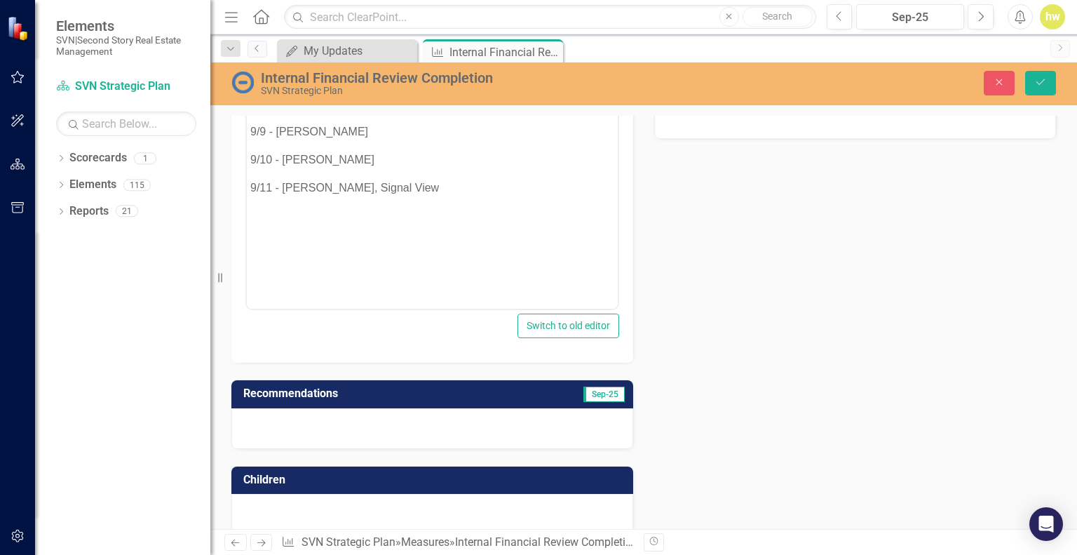
scroll to position [210, 0]
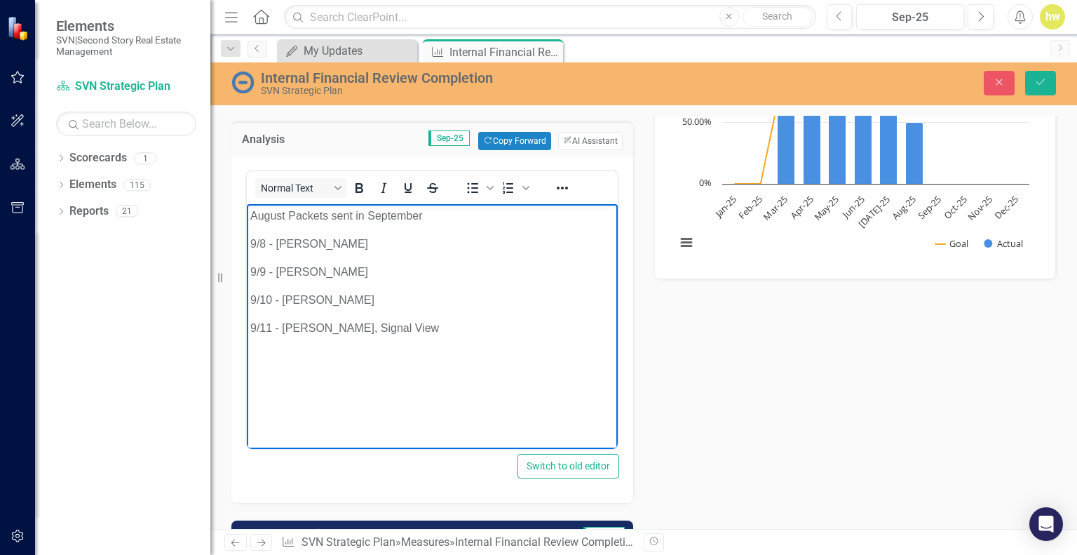
click at [398, 332] on p "9/11 - [PERSON_NAME], Signal View" at bounding box center [432, 328] width 364 height 17
drag, startPoint x: 428, startPoint y: 216, endPoint x: 217, endPoint y: 216, distance: 210.3
click at [247, 216] on html "August Packets sent in September 9/8 - [PERSON_NAME] 9/9 - [PERSON_NAME] 9/10 -…" at bounding box center [432, 309] width 371 height 210
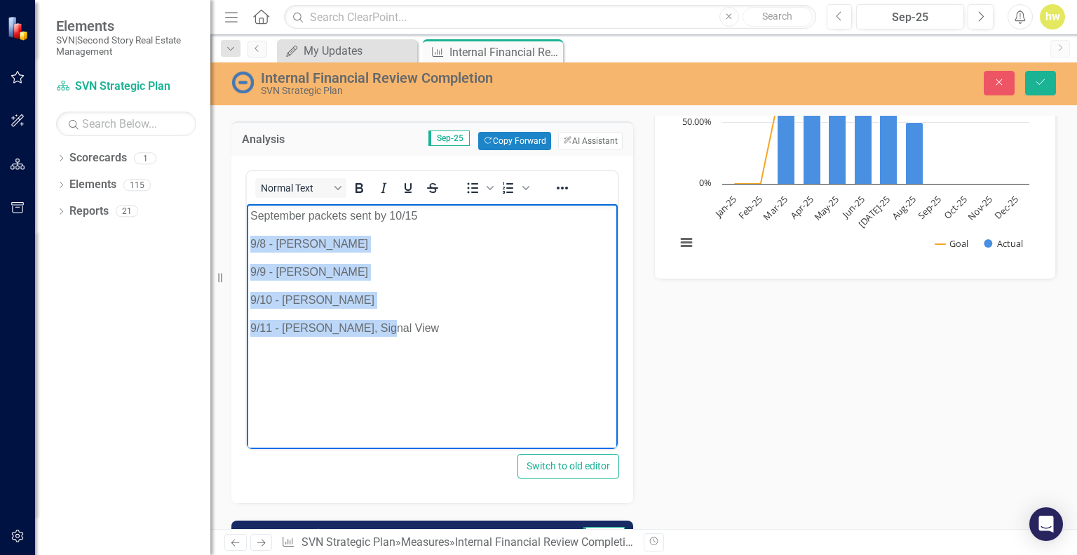
drag, startPoint x: 369, startPoint y: 329, endPoint x: 477, endPoint y: 437, distance: 153.2
click at [247, 235] on html "September packets sent by 10/15 9/8 - [PERSON_NAME] 9/9 - [PERSON_NAME] 9/10 - …" at bounding box center [432, 309] width 371 height 210
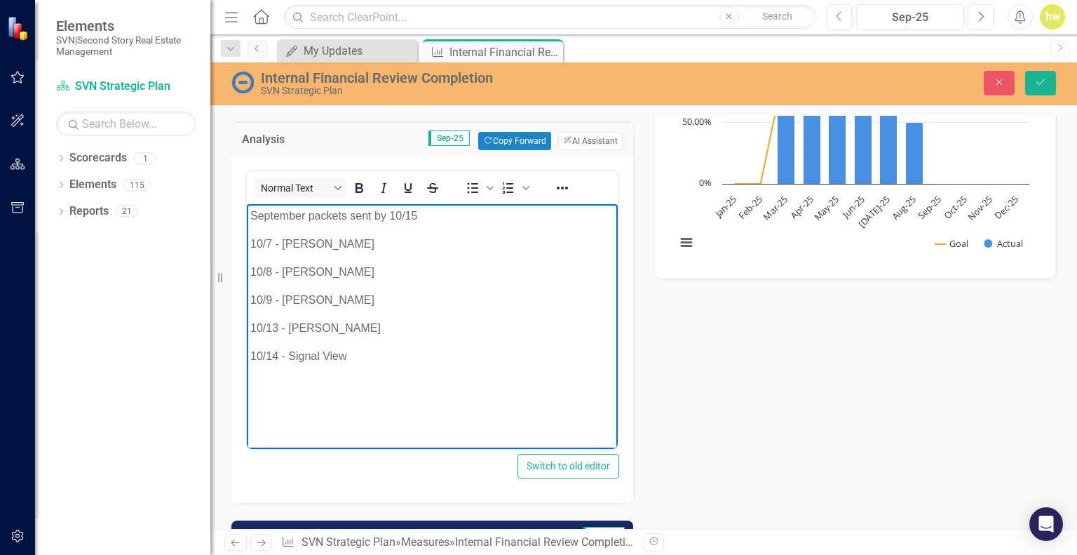
click at [318, 299] on p "10/9 - [PERSON_NAME]" at bounding box center [432, 300] width 364 height 17
click at [277, 358] on p "10/13 - [PERSON_NAME]" at bounding box center [432, 356] width 364 height 17
click at [1040, 85] on icon "Save" at bounding box center [1040, 82] width 13 height 10
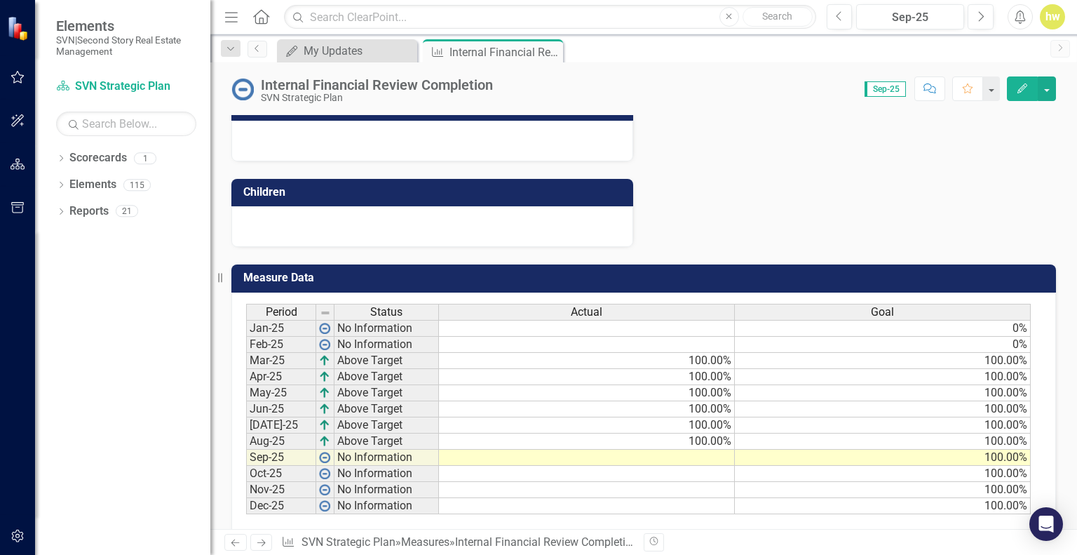
scroll to position [474, 0]
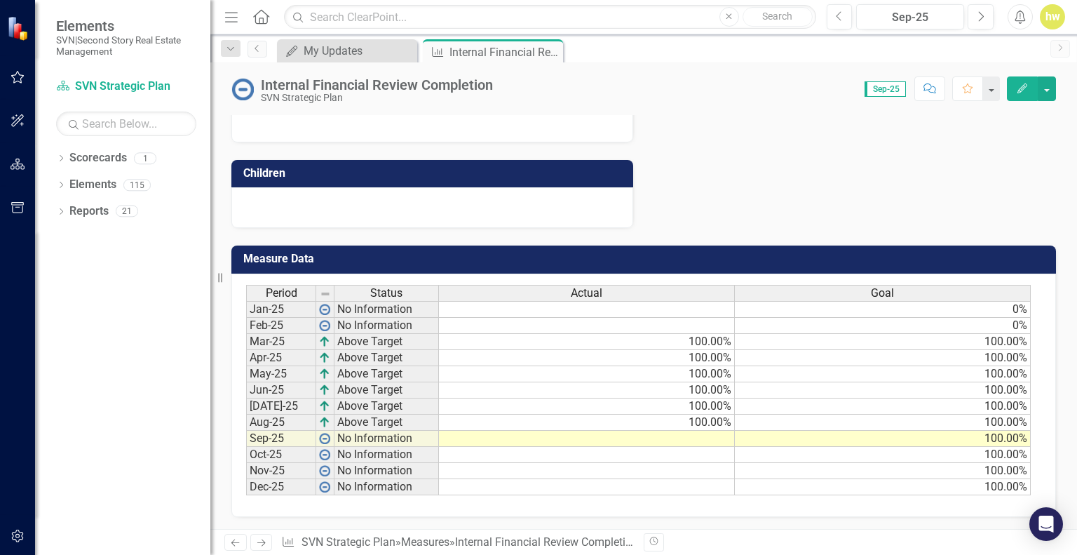
click at [694, 434] on td at bounding box center [587, 438] width 296 height 16
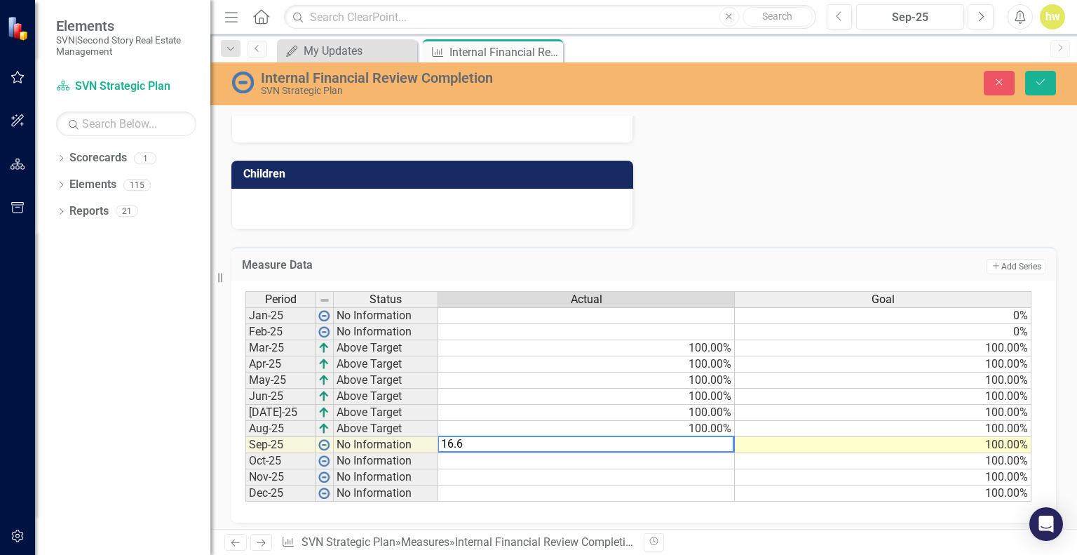
type textarea "16.67"
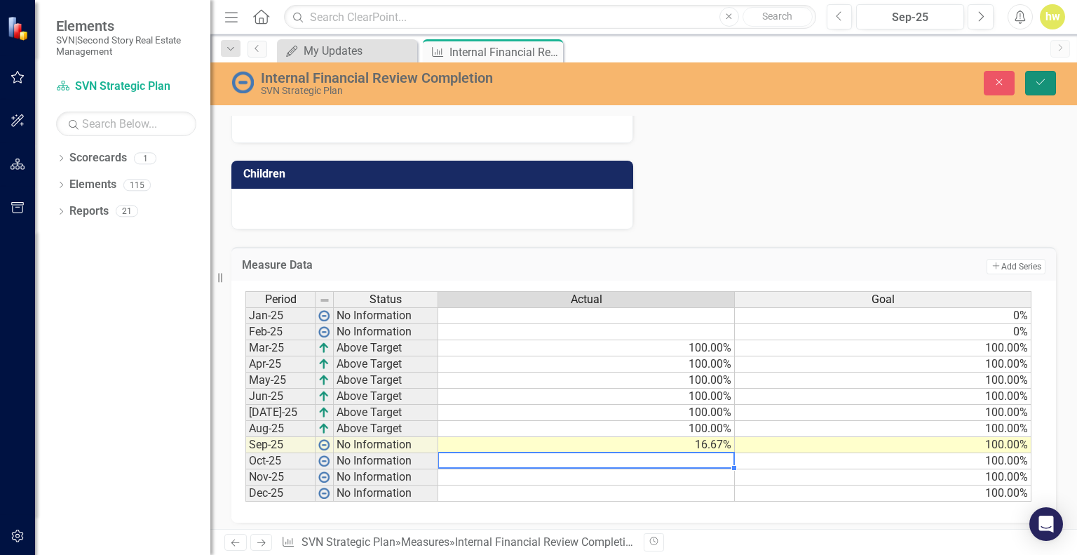
click at [1052, 90] on button "Save" at bounding box center [1040, 83] width 31 height 25
